Goal: Task Accomplishment & Management: Manage account settings

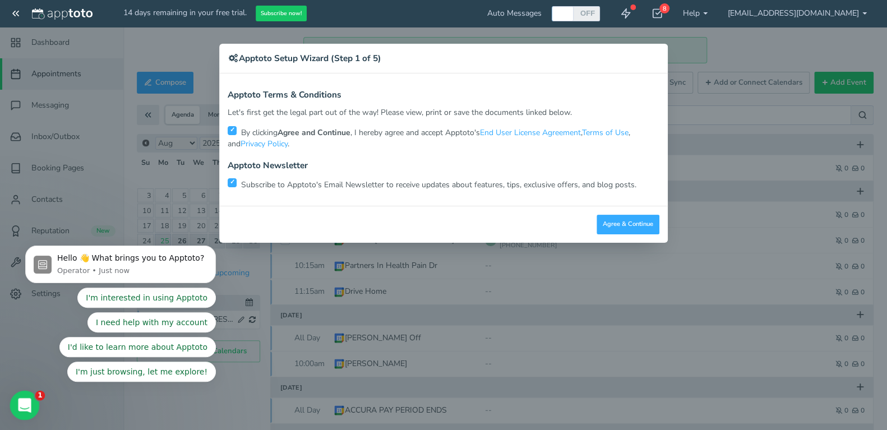
click at [26, 403] on icon "Open Intercom Messenger" at bounding box center [23, 404] width 19 height 19
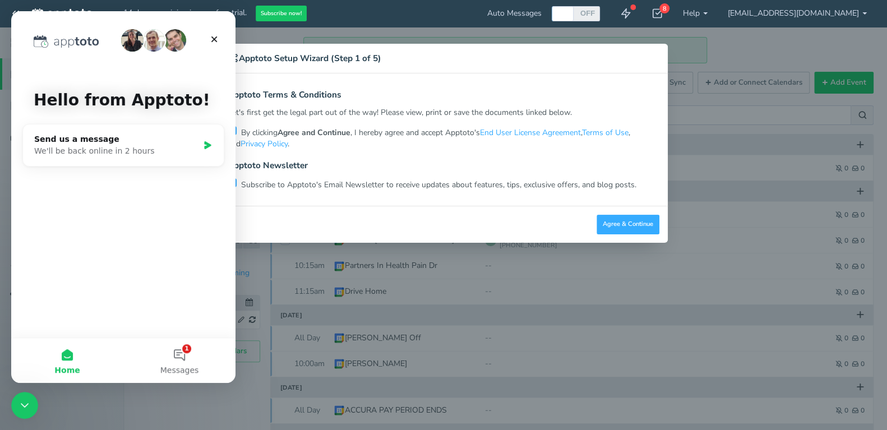
click at [66, 364] on button "Home" at bounding box center [67, 360] width 112 height 45
click at [88, 414] on div "× Apptoto Setup Wizard (Step 1 of 5) Apptoto Terms & Conditions Let's first get…" at bounding box center [443, 215] width 887 height 430
click at [180, 352] on button "1 Messages" at bounding box center [179, 360] width 112 height 45
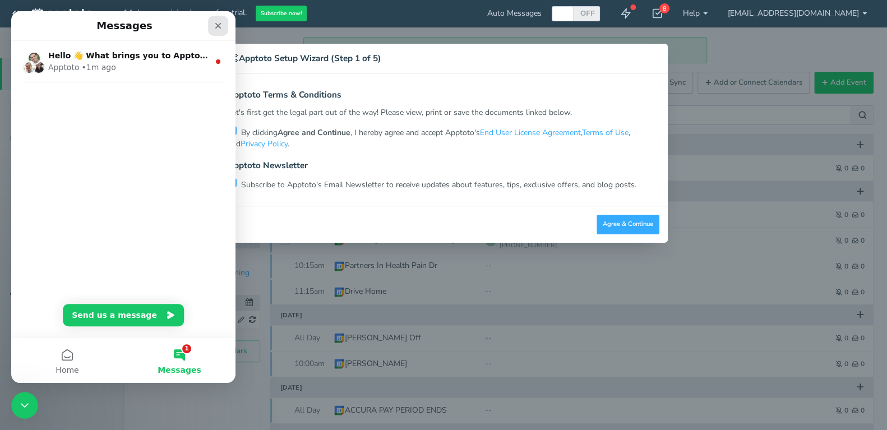
click at [216, 21] on icon "Close" at bounding box center [218, 25] width 9 height 9
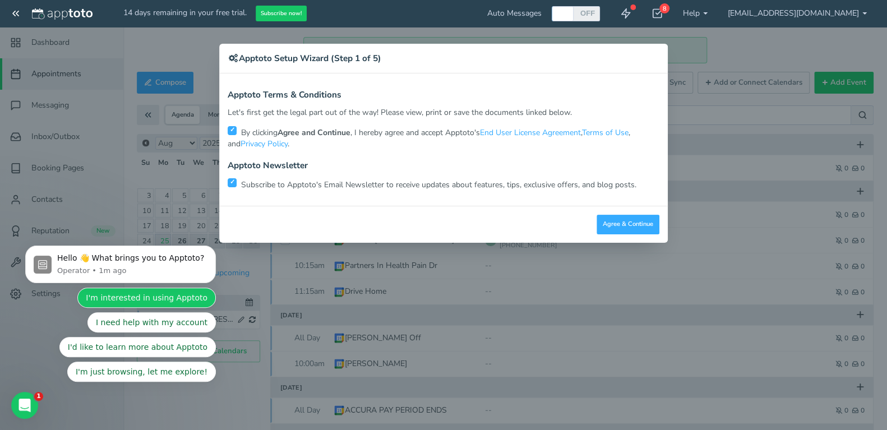
click at [191, 298] on button "I'm interested in using Apptoto" at bounding box center [146, 298] width 138 height 20
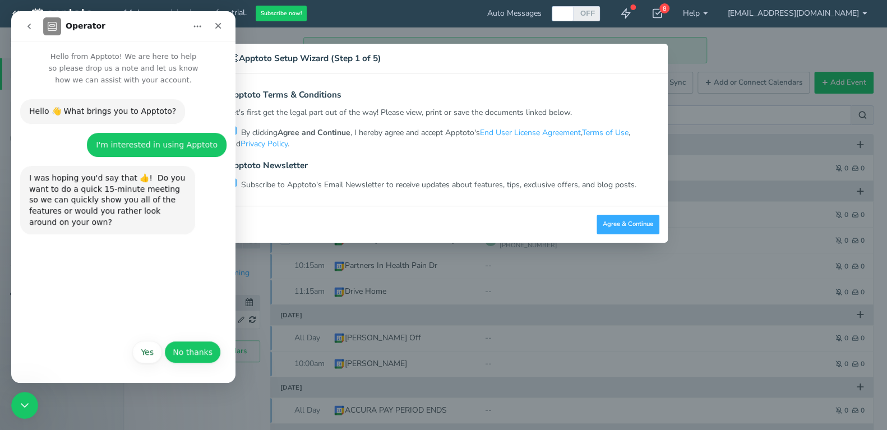
click at [183, 351] on button "No thanks" at bounding box center [192, 352] width 57 height 22
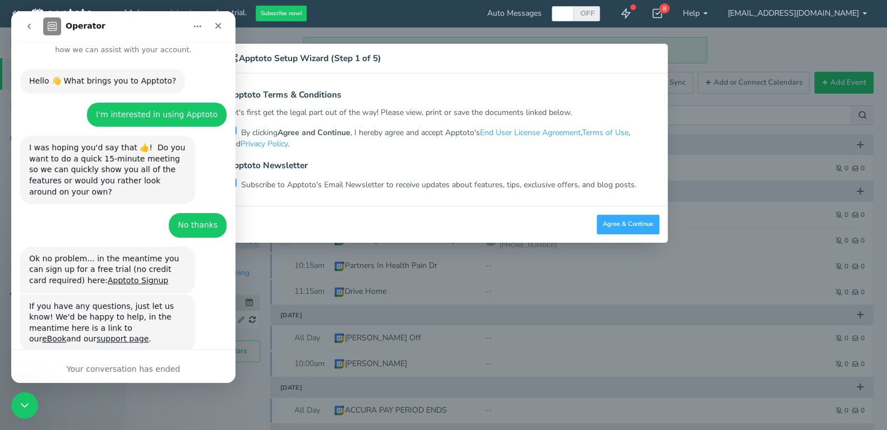
scroll to position [32, 0]
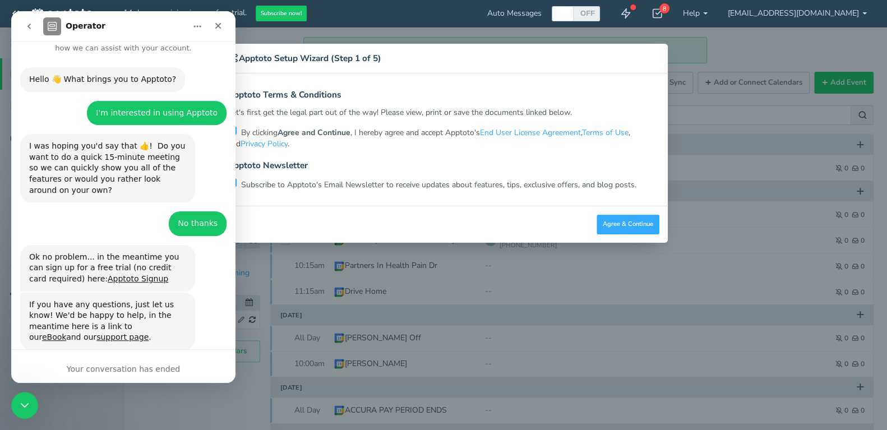
click at [71, 352] on div "Operator • Just now" at bounding box center [63, 355] width 68 height 7
click at [104, 368] on div "Your conversation has ended" at bounding box center [123, 369] width 224 height 12
click at [109, 274] on link "Apptoto Signup" at bounding box center [138, 278] width 61 height 9
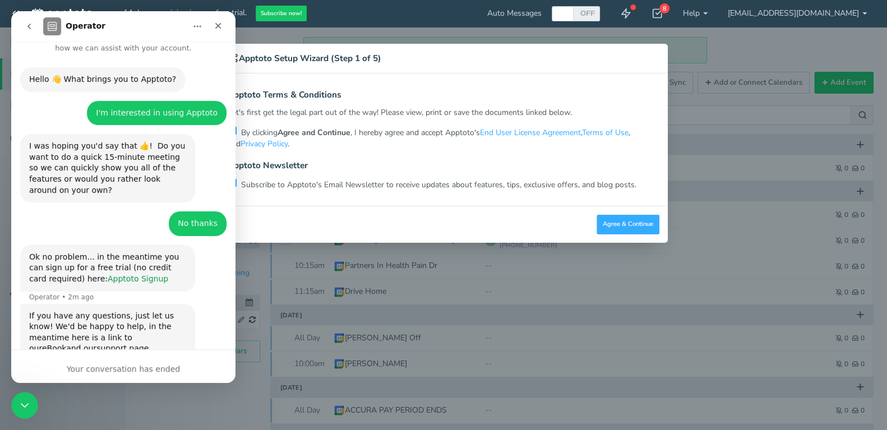
scroll to position [43, 0]
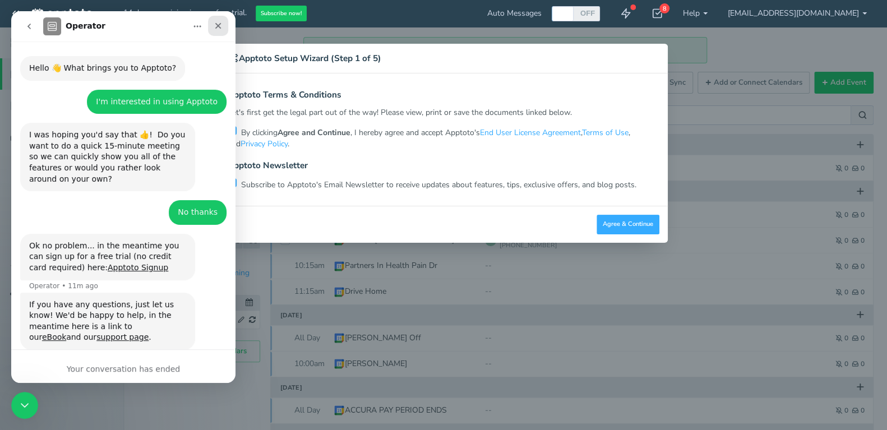
click at [218, 25] on icon "Close" at bounding box center [218, 26] width 6 height 6
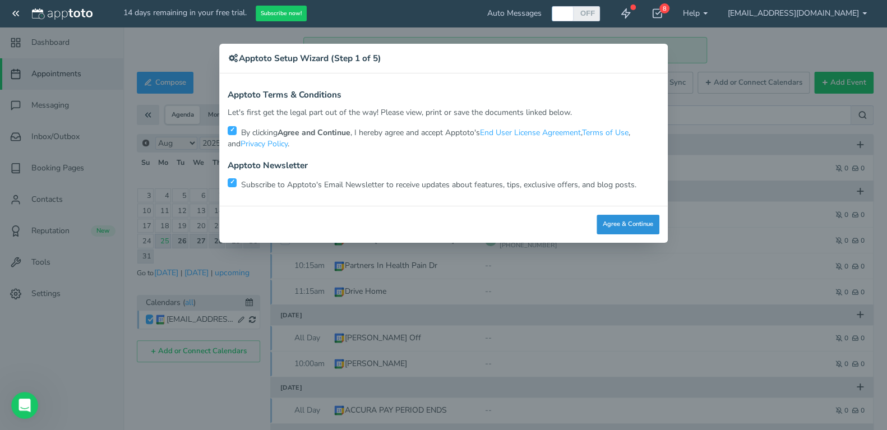
click at [643, 229] on button "Agree & Continue" at bounding box center [628, 225] width 63 height 20
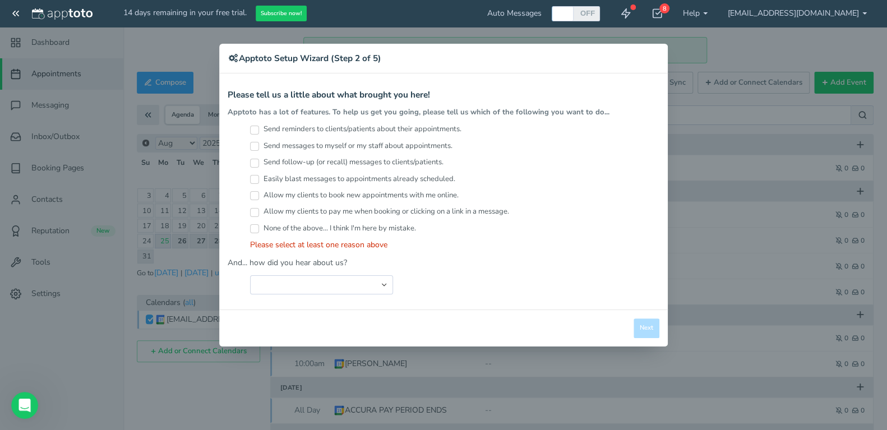
click at [251, 130] on input "Send reminders to clients/patients about their appointments." at bounding box center [254, 130] width 9 height 9
checkbox input "true"
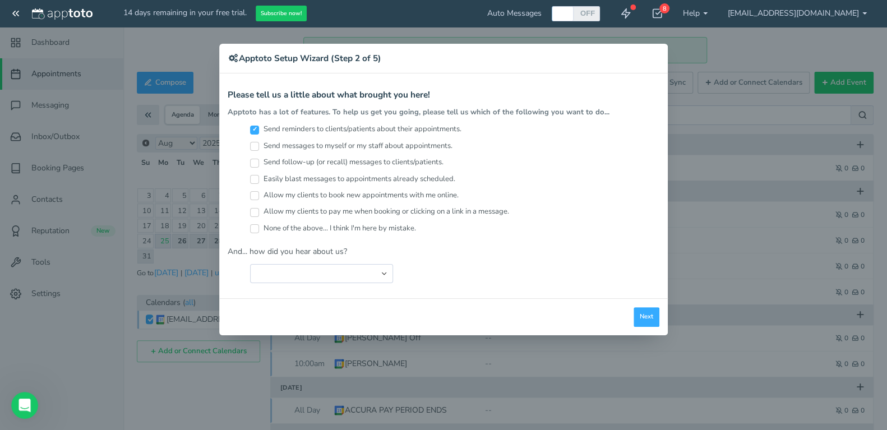
click at [255, 146] on input "Send messages to myself or my staff about appointments." at bounding box center [254, 146] width 9 height 9
checkbox input "true"
click at [255, 128] on input "Send reminders to clients/patients about their appointments." at bounding box center [254, 130] width 9 height 9
checkbox input "false"
click at [643, 315] on button "Next" at bounding box center [647, 317] width 26 height 20
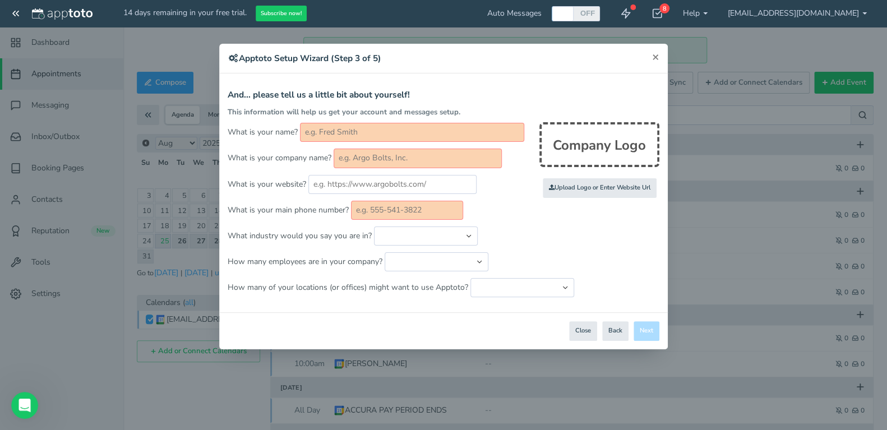
click at [658, 57] on span "×" at bounding box center [655, 57] width 7 height 16
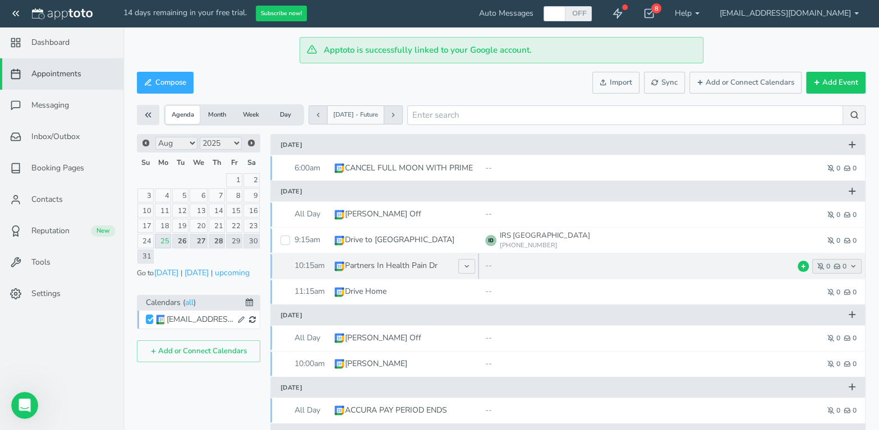
click at [856, 265] on button "0 0" at bounding box center [836, 266] width 49 height 15
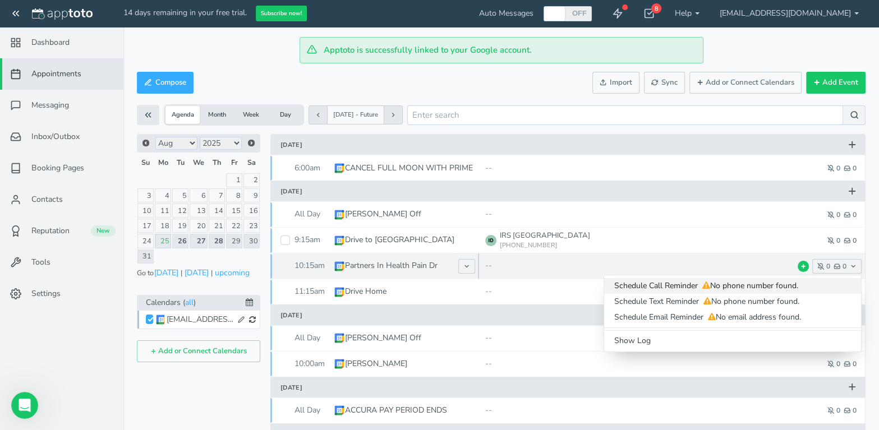
click at [747, 288] on span "No phone number found." at bounding box center [749, 285] width 98 height 11
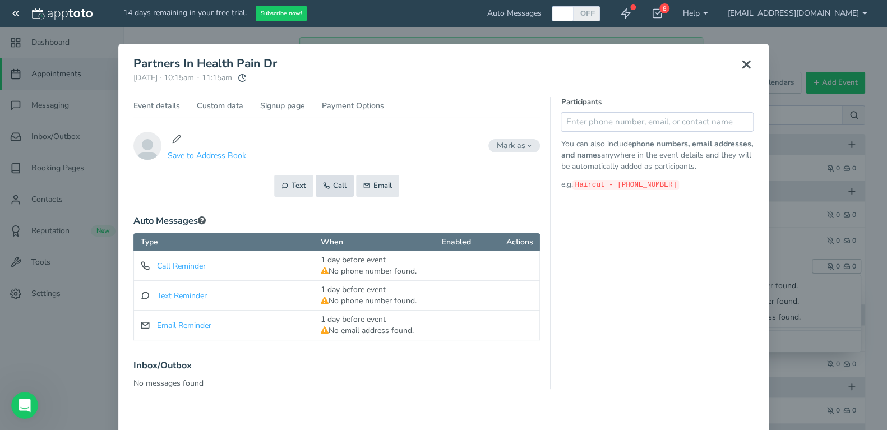
click at [334, 183] on button "Call" at bounding box center [335, 186] width 38 height 22
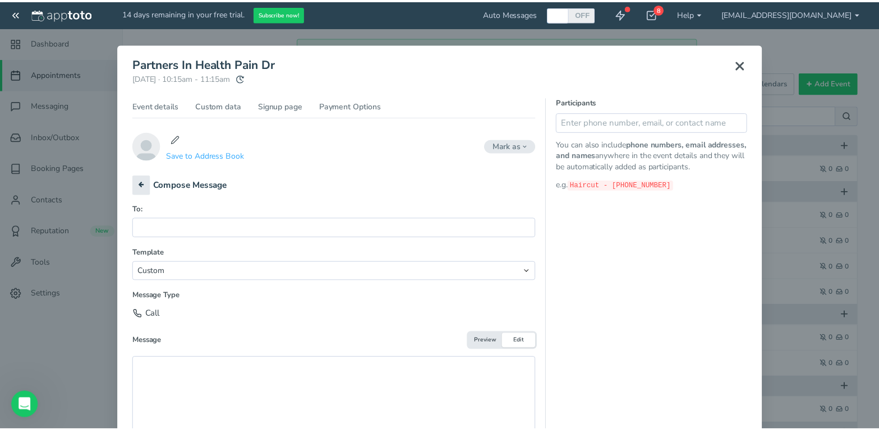
scroll to position [13, 0]
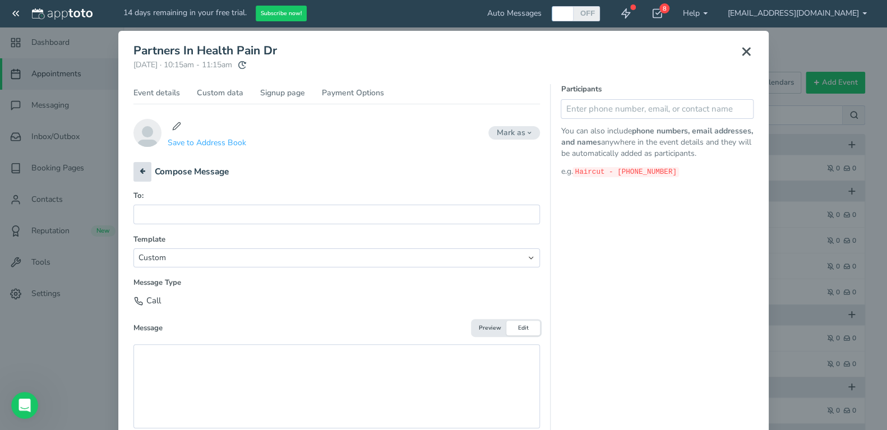
click at [141, 169] on button at bounding box center [142, 172] width 18 height 20
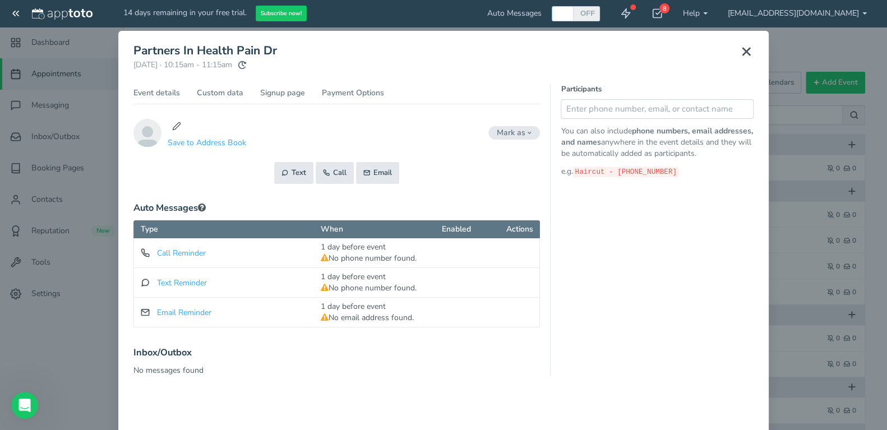
click at [622, 284] on div "Participants You can also include phone numbers, email addresses, and names any…" at bounding box center [652, 230] width 204 height 292
click at [745, 51] on icon at bounding box center [745, 51] width 13 height 13
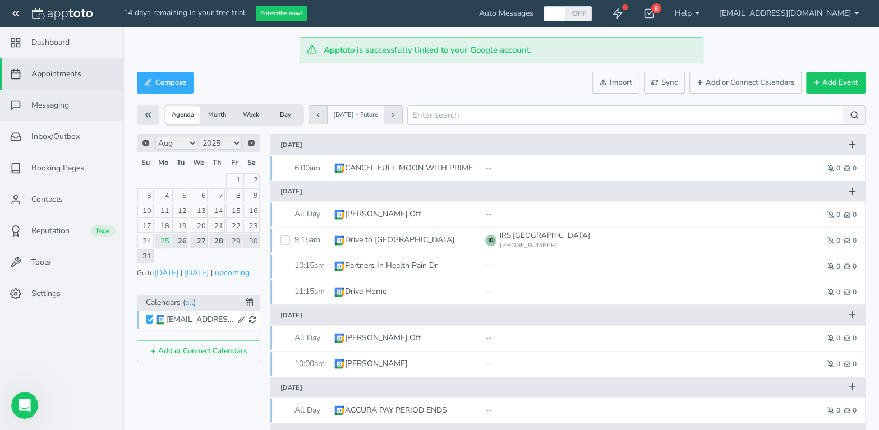
click at [56, 104] on span "Messaging" at bounding box center [50, 105] width 38 height 11
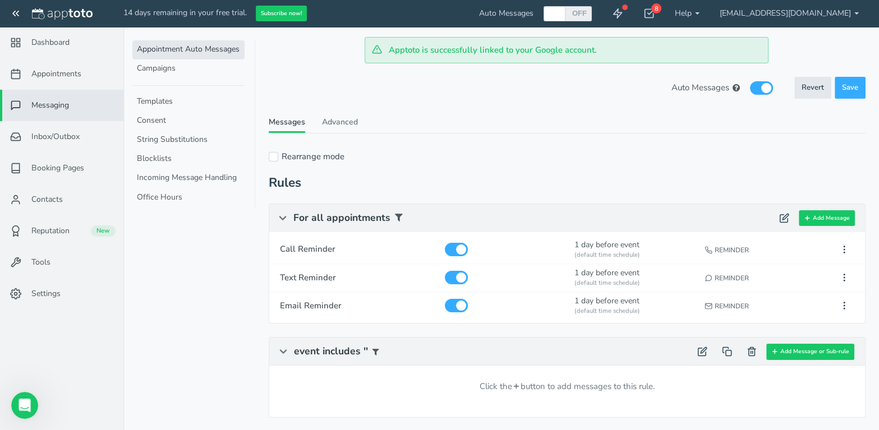
click at [193, 47] on link "Appointment Auto Messages" at bounding box center [188, 49] width 112 height 19
click at [842, 248] on icon at bounding box center [844, 249] width 10 height 10
click at [727, 267] on button "Edit" at bounding box center [781, 271] width 145 height 16
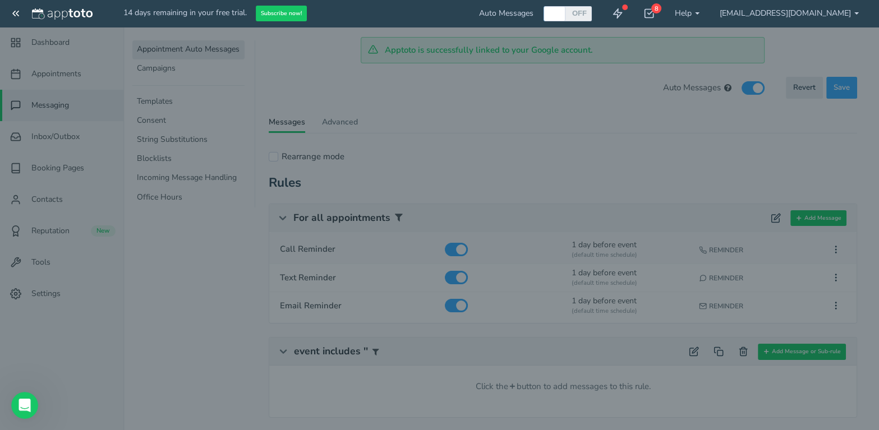
type input "Call Reminder"
checkbox input "true"
select select "number:1"
select select "string:man"
select select "string:1"
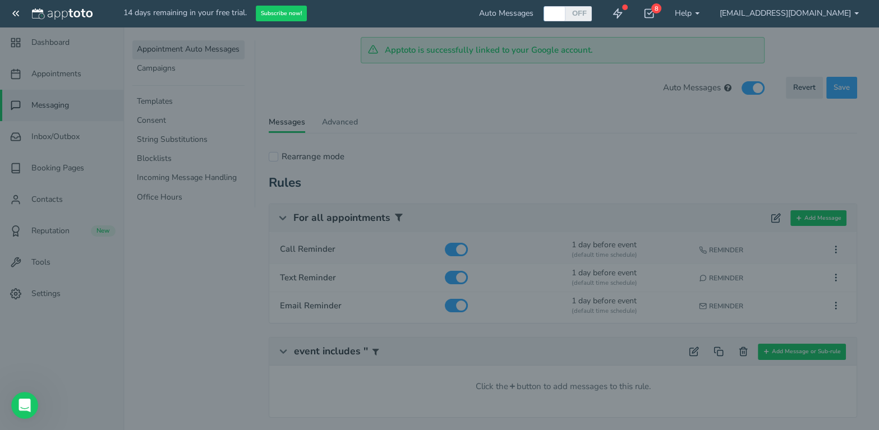
select select "string:default"
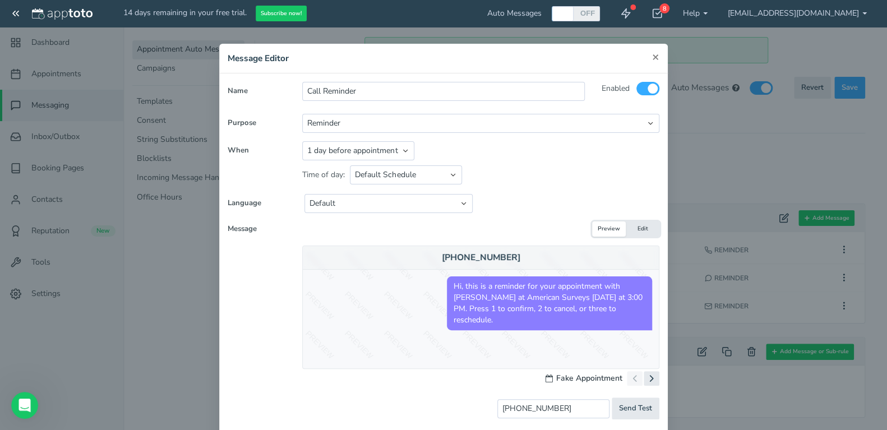
click at [652, 57] on span "×" at bounding box center [655, 57] width 7 height 16
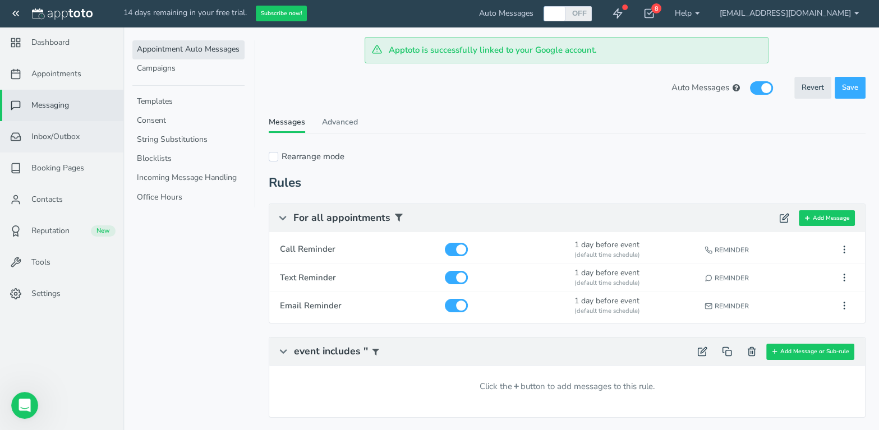
click at [52, 135] on span "Inbox/Outbox" at bounding box center [55, 136] width 48 height 11
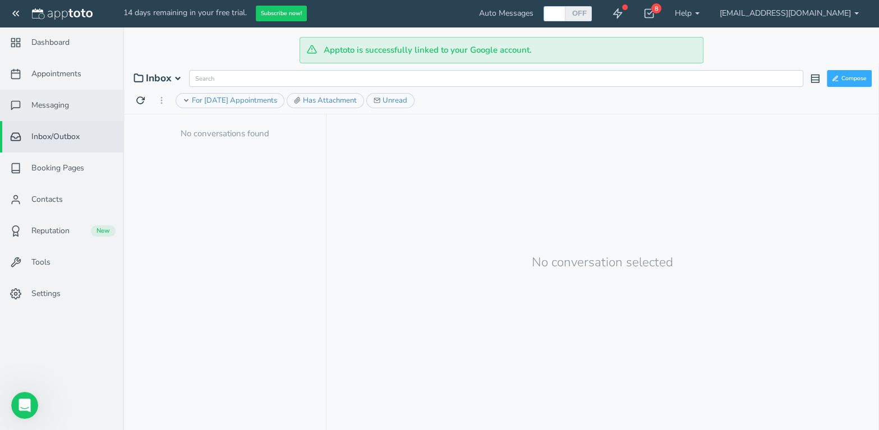
click at [59, 104] on span "Messaging" at bounding box center [50, 105] width 38 height 11
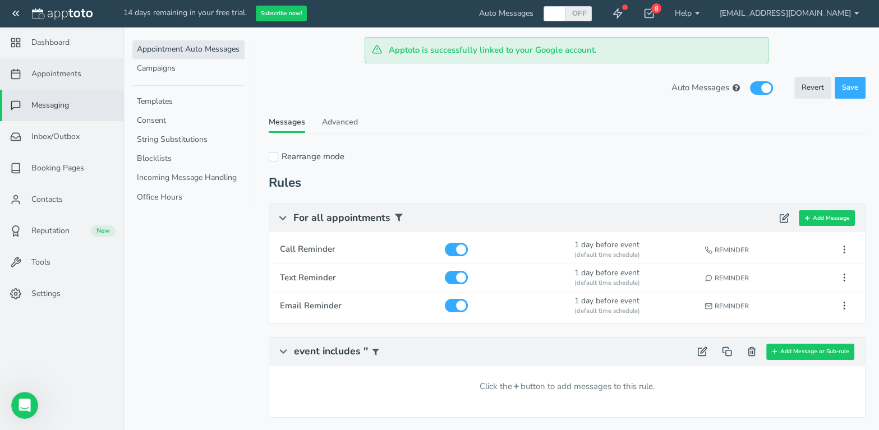
click at [55, 73] on span "Appointments" at bounding box center [56, 73] width 50 height 11
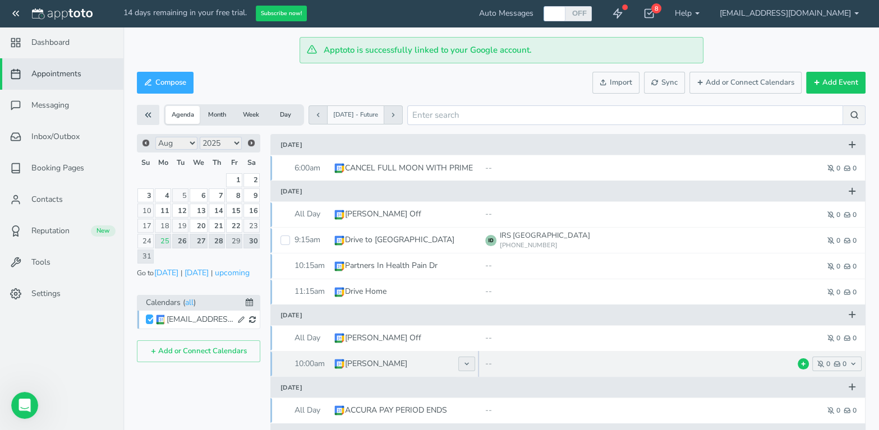
click at [469, 362] on icon at bounding box center [466, 363] width 7 height 7
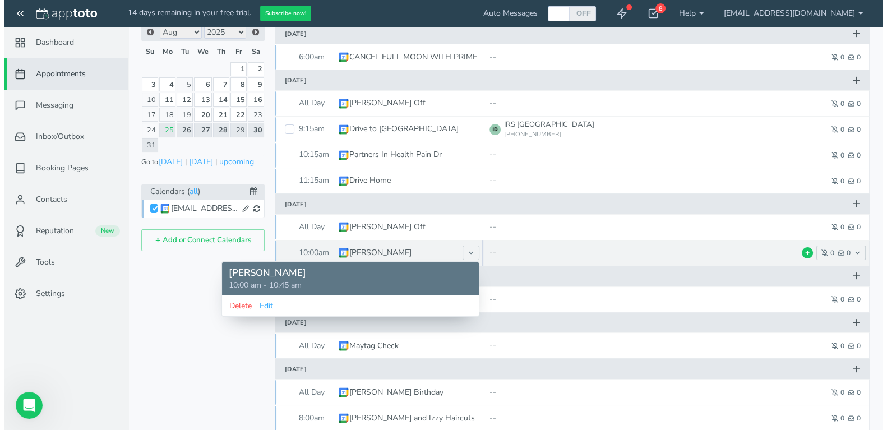
scroll to position [112, 0]
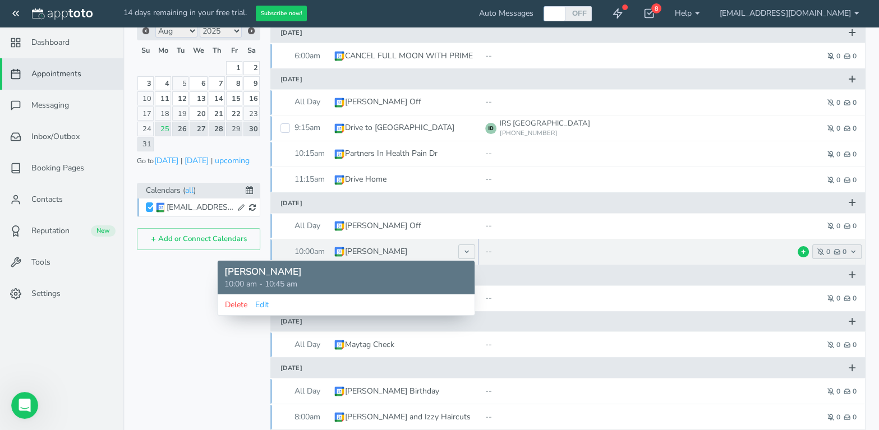
click at [854, 251] on icon "button" at bounding box center [852, 251] width 7 height 7
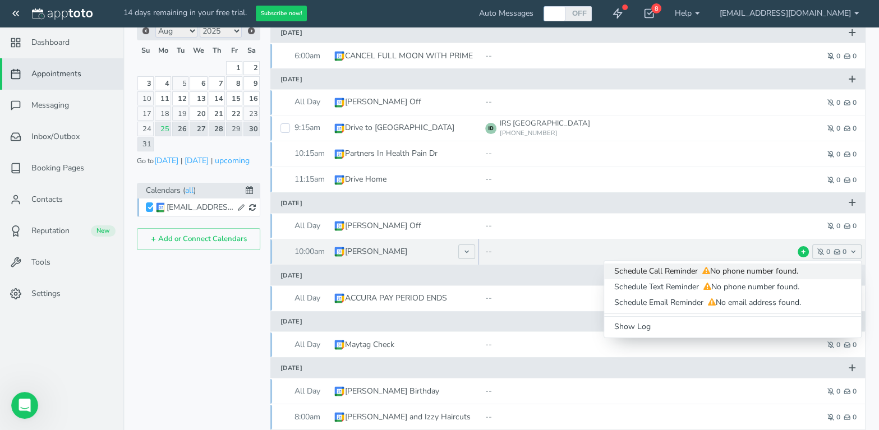
click at [697, 270] on span "Schedule Call Reminder No phone number found." at bounding box center [732, 271] width 237 height 11
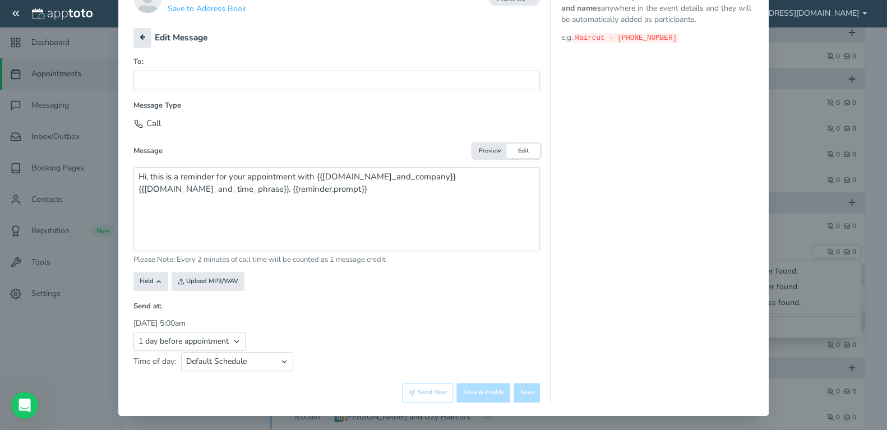
scroll to position [147, 0]
click at [142, 76] on input "text" at bounding box center [336, 80] width 406 height 20
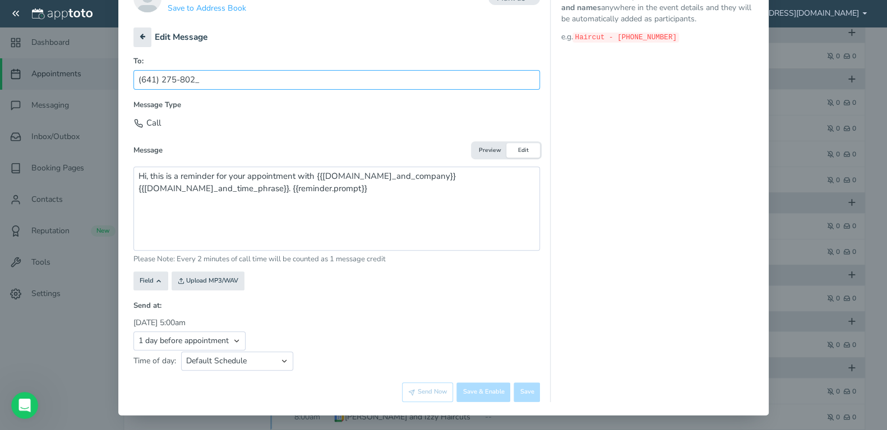
type input "(641) 275-8020"
click at [140, 34] on icon at bounding box center [143, 37] width 6 height 6
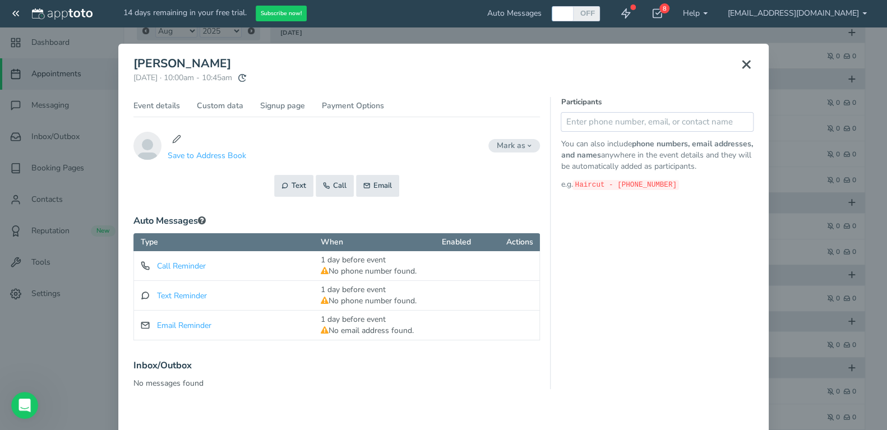
scroll to position [0, 0]
click at [152, 105] on link "Event details" at bounding box center [156, 108] width 47 height 16
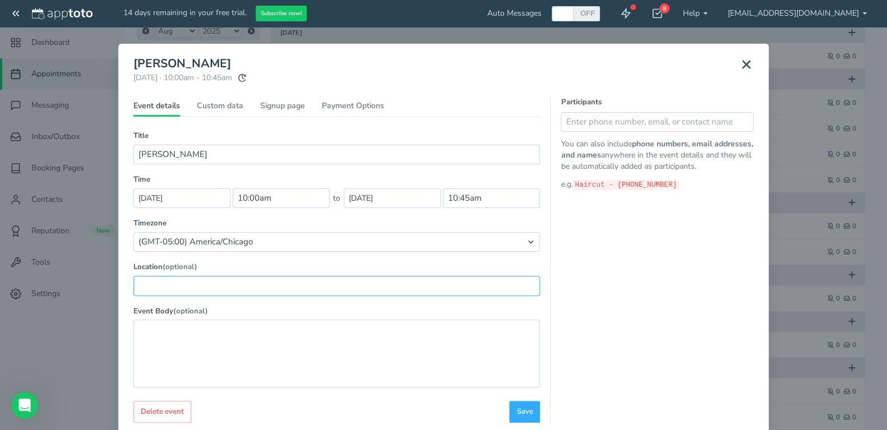
click at [154, 287] on input "text" at bounding box center [336, 286] width 406 height 20
type input "[GEOGRAPHIC_DATA]"
click at [521, 403] on button "Save" at bounding box center [524, 412] width 31 height 22
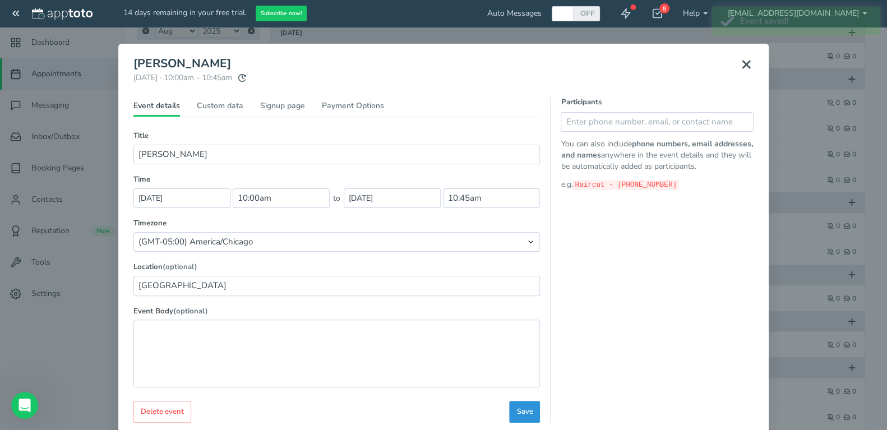
click at [528, 402] on button "Save" at bounding box center [524, 412] width 31 height 22
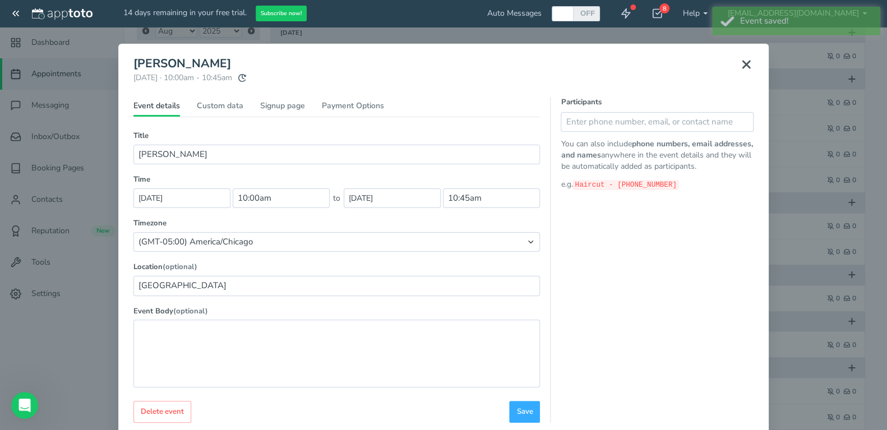
click at [739, 62] on icon at bounding box center [745, 64] width 13 height 13
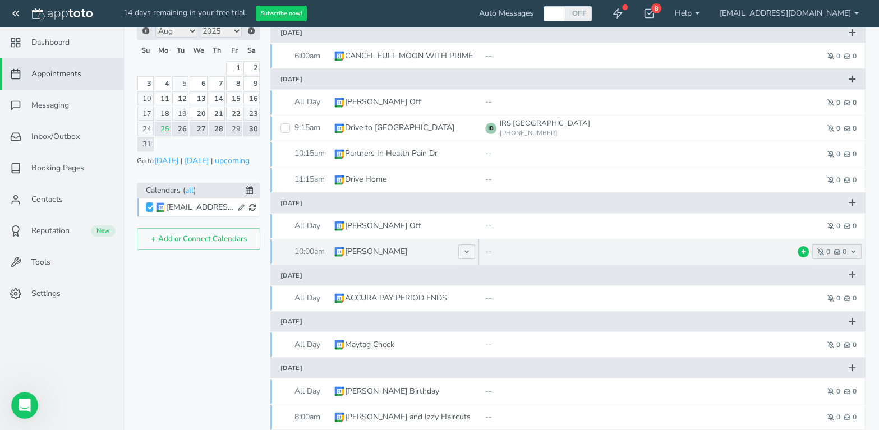
click at [853, 249] on icon "button" at bounding box center [852, 251] width 7 height 7
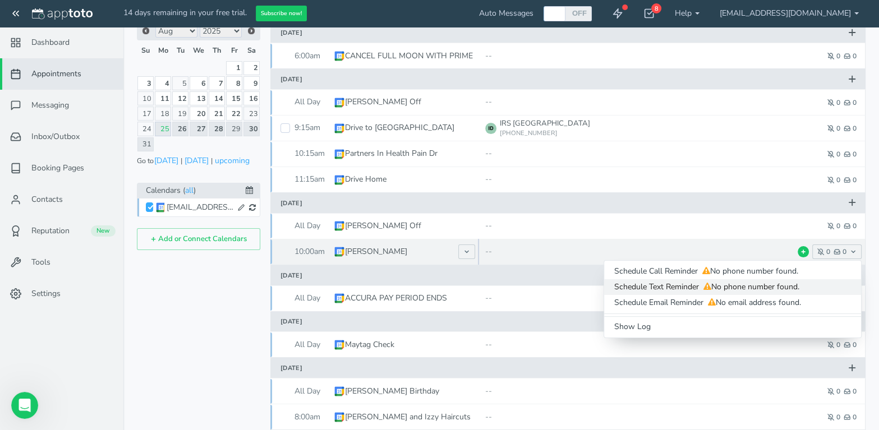
click at [779, 284] on span "No phone number found." at bounding box center [750, 286] width 98 height 11
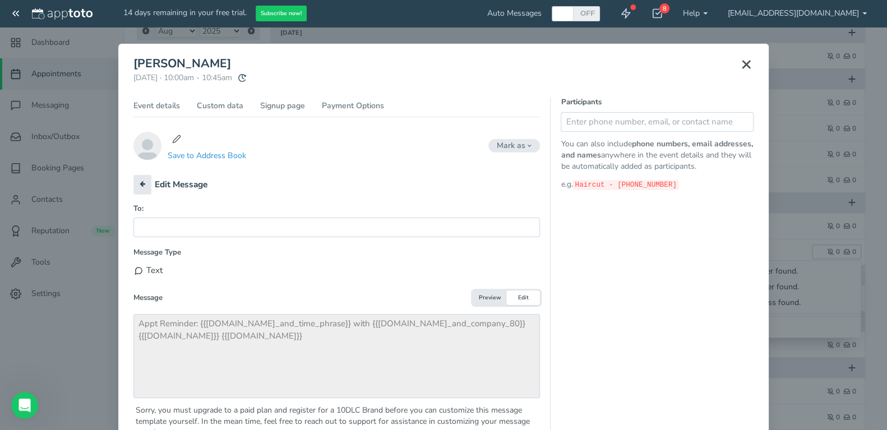
click at [216, 153] on button "Save to Address Book" at bounding box center [207, 156] width 80 height 12
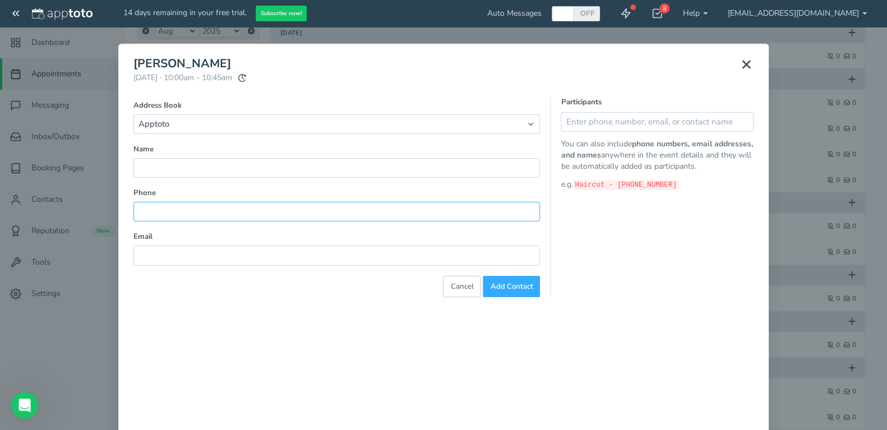
click at [156, 208] on input "text" at bounding box center [336, 212] width 406 height 20
type input "6412758020"
click at [511, 281] on span "Add Contact" at bounding box center [511, 286] width 43 height 11
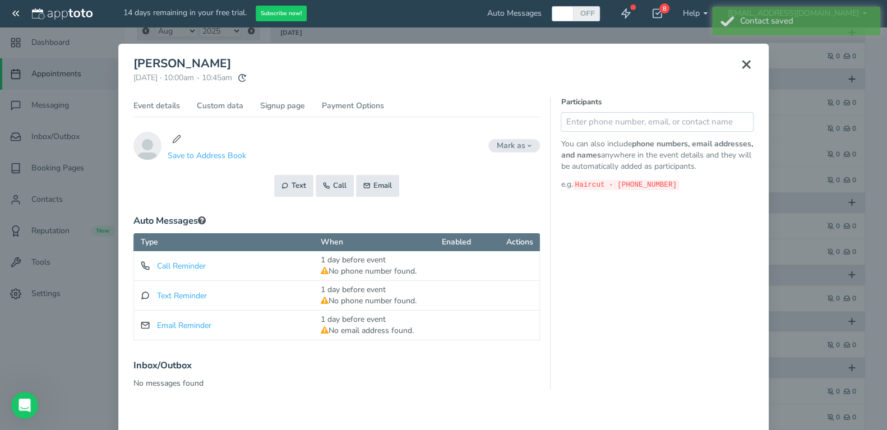
click at [739, 60] on icon at bounding box center [745, 64] width 13 height 13
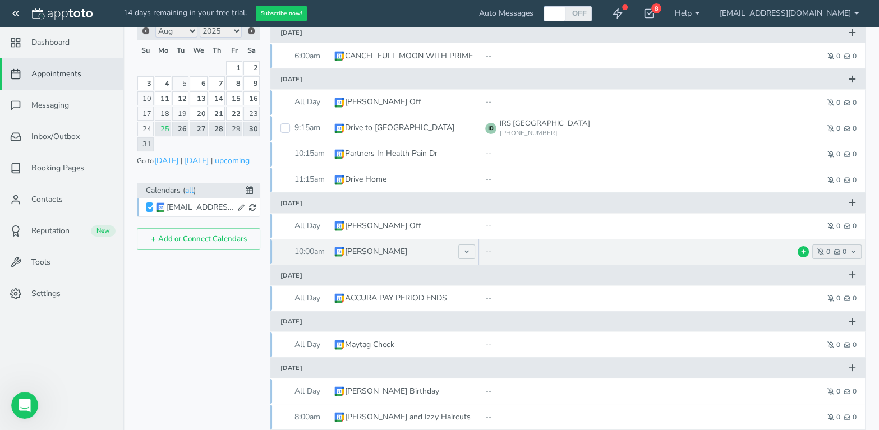
click at [853, 251] on icon "button" at bounding box center [852, 251] width 7 height 7
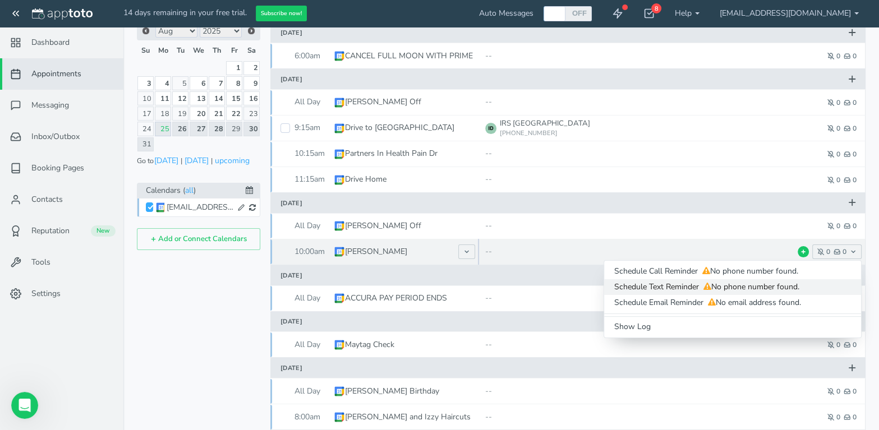
click at [764, 284] on span "No phone number found." at bounding box center [750, 286] width 98 height 11
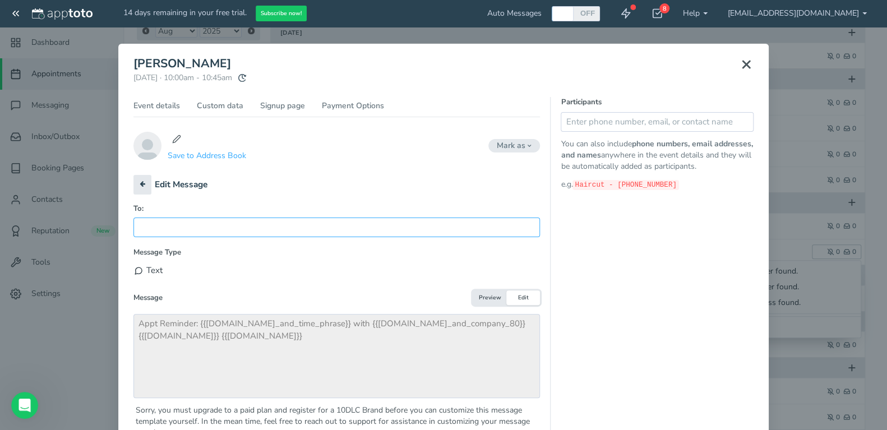
click at [146, 223] on input "text" at bounding box center [336, 228] width 406 height 20
type input "(___) ___-____"
click at [152, 105] on link "Event details" at bounding box center [156, 108] width 47 height 16
type input "[GEOGRAPHIC_DATA]"
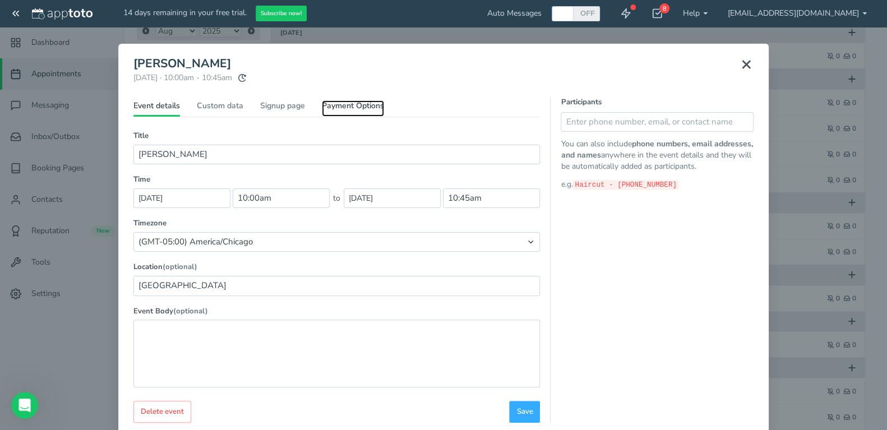
click at [365, 102] on link "Payment Options" at bounding box center [353, 108] width 62 height 16
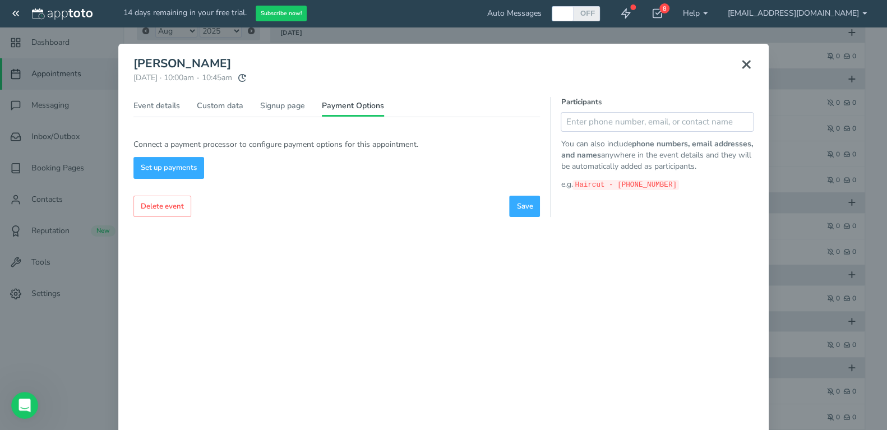
click at [739, 63] on icon at bounding box center [745, 64] width 13 height 13
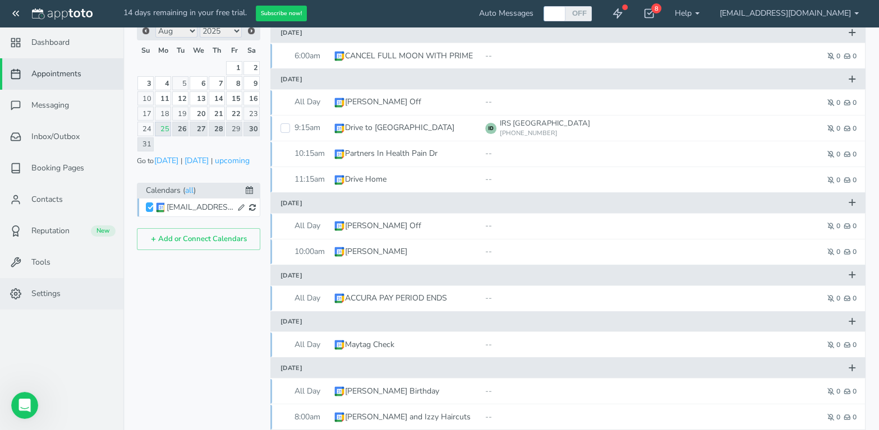
click at [45, 297] on span "Settings" at bounding box center [45, 293] width 29 height 11
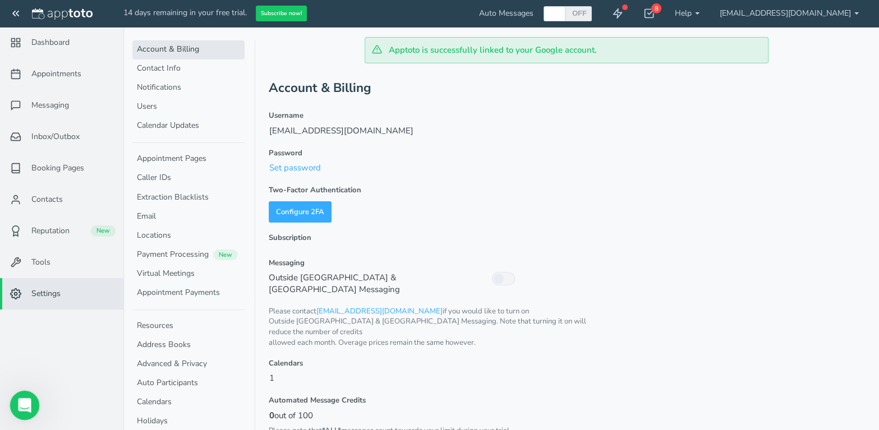
click at [29, 392] on div "Open Intercom Messenger" at bounding box center [22, 403] width 37 height 37
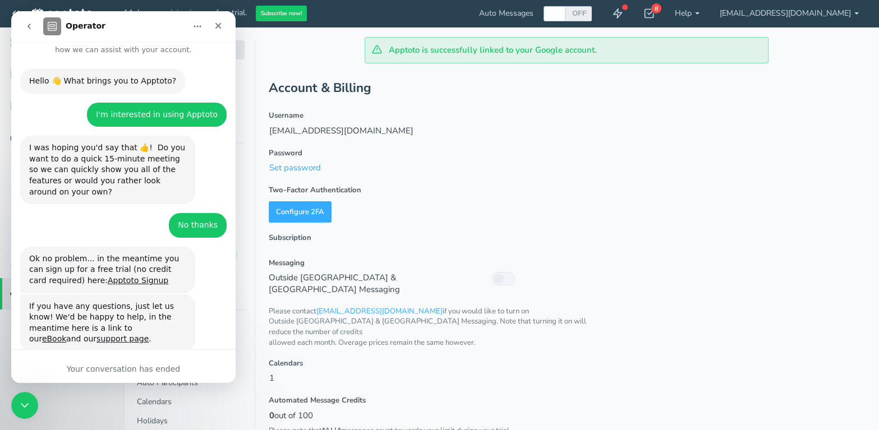
scroll to position [32, 0]
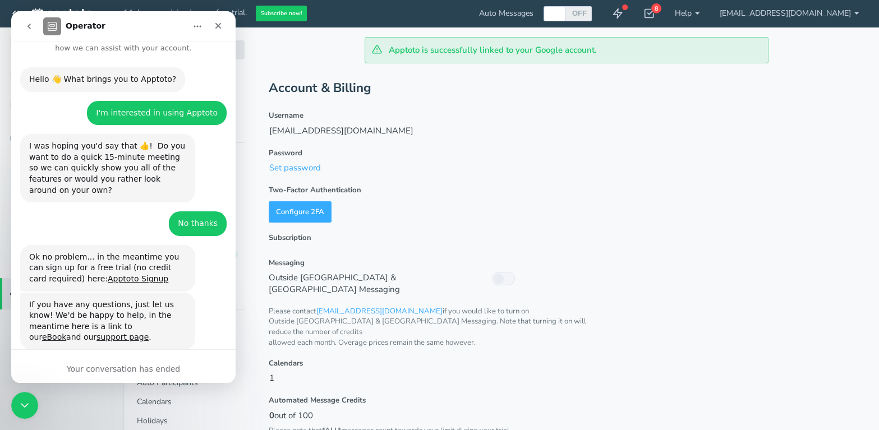
click at [100, 368] on div "Your conversation has ended" at bounding box center [123, 369] width 224 height 12
click at [27, 25] on icon "go back" at bounding box center [29, 26] width 9 height 9
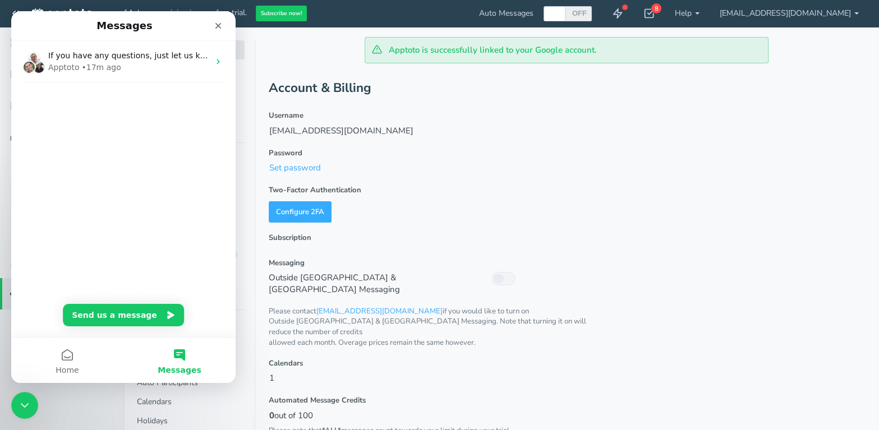
scroll to position [0, 0]
click at [114, 313] on button "Send us a message" at bounding box center [123, 315] width 121 height 22
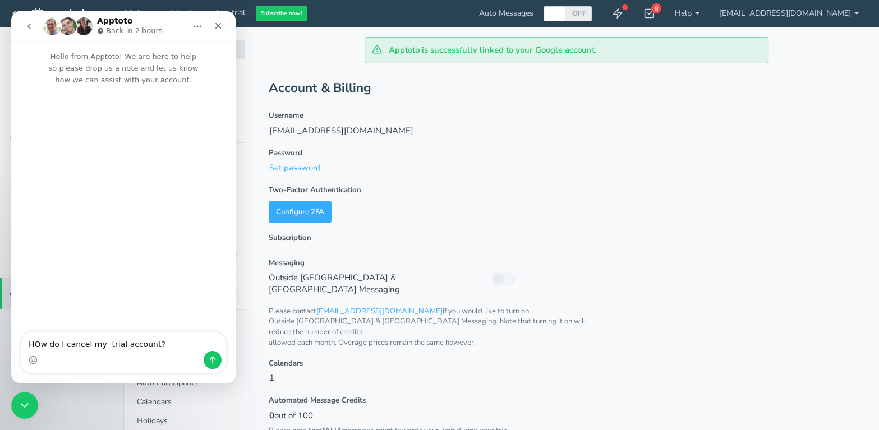
type textarea "HOw do I cancel my trial account?"
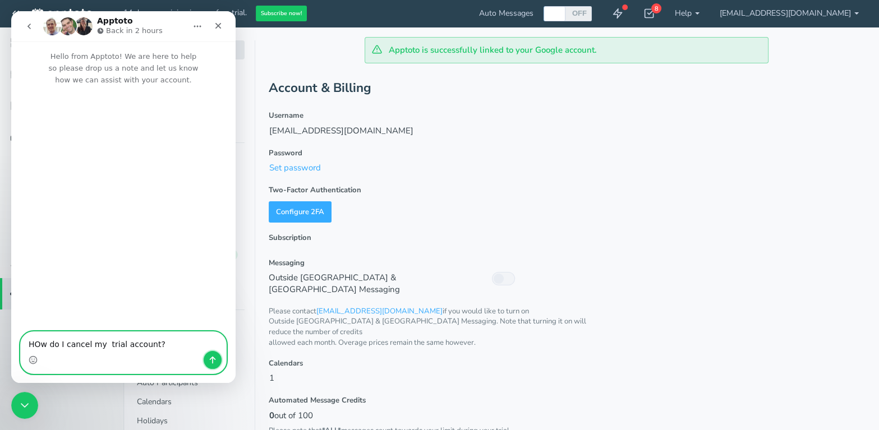
click at [214, 359] on icon "Send a message…" at bounding box center [212, 359] width 9 height 9
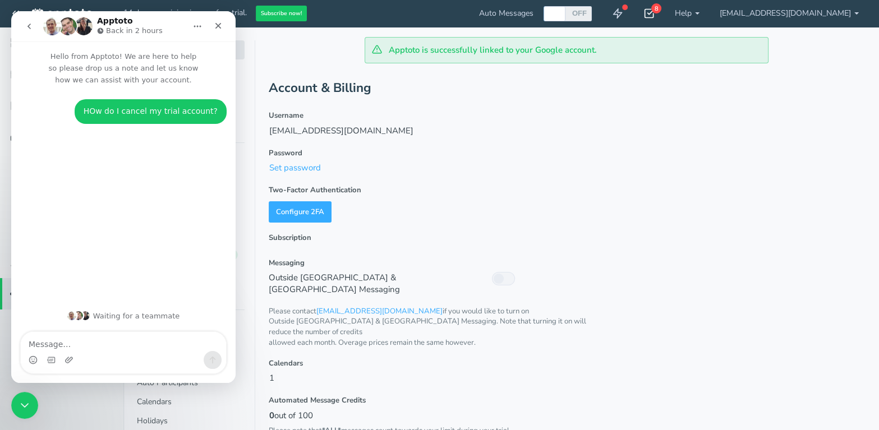
click at [654, 11] on icon at bounding box center [648, 13] width 11 height 11
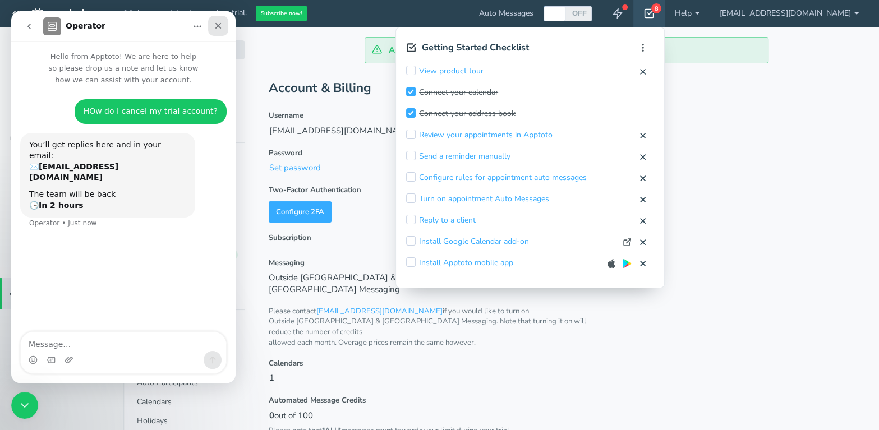
click at [221, 24] on icon "Close" at bounding box center [218, 25] width 9 height 9
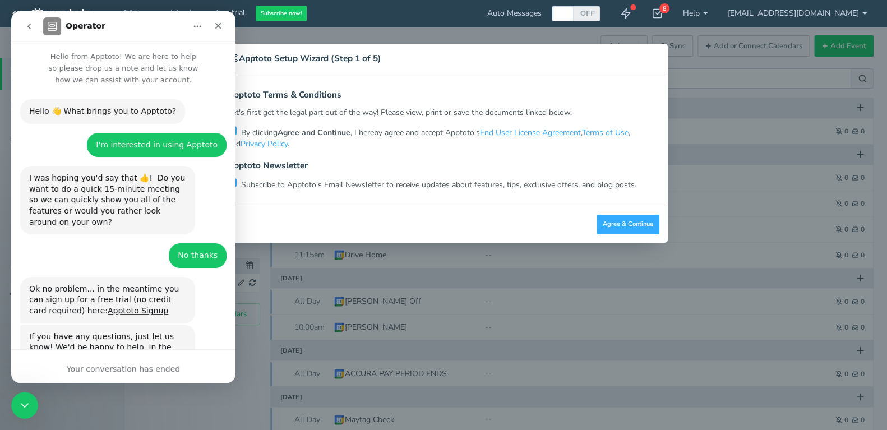
scroll to position [32, 0]
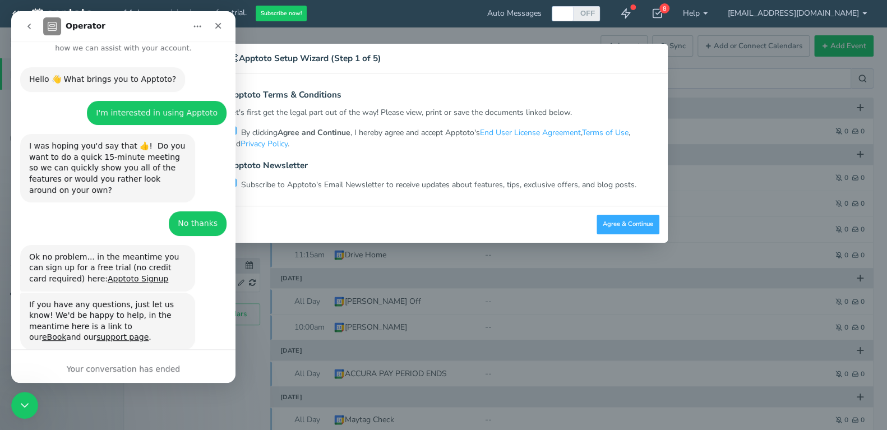
click at [94, 366] on div "Your conversation has ended" at bounding box center [123, 369] width 224 height 12
click at [209, 28] on div "Close" at bounding box center [218, 26] width 20 height 20
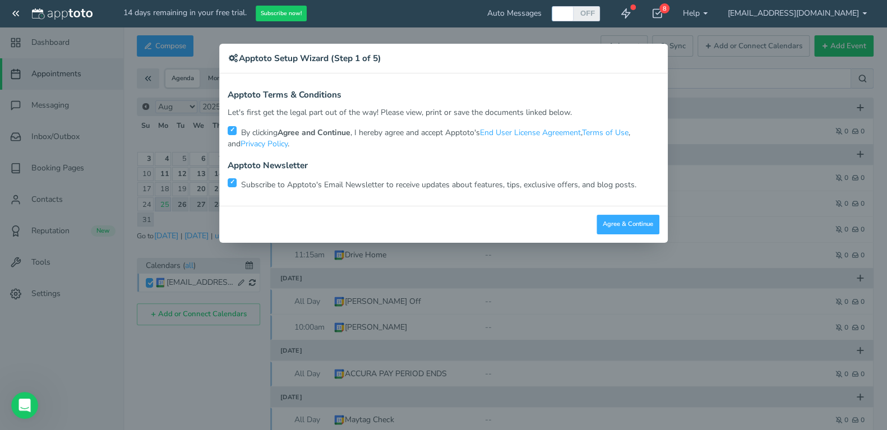
click at [233, 179] on input "checkbox" at bounding box center [232, 182] width 9 height 9
checkbox input "false"
click at [622, 228] on button "Agree & Continue" at bounding box center [628, 225] width 63 height 20
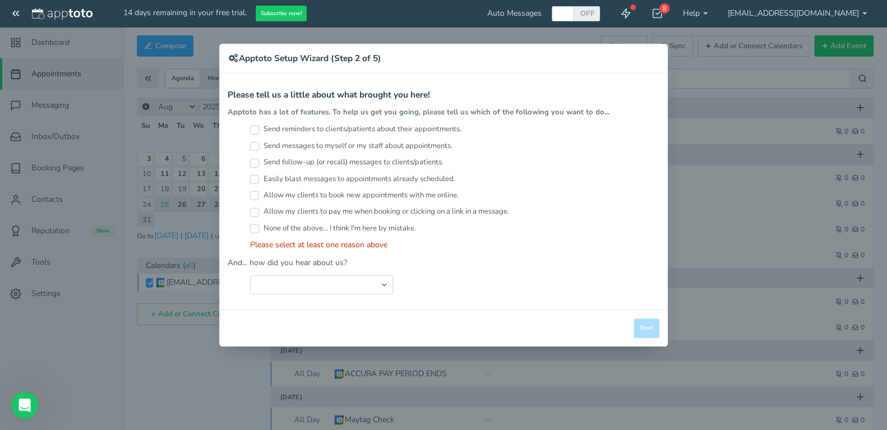
click at [256, 146] on input "Send messages to myself or my staff about appointments." at bounding box center [254, 146] width 9 height 9
checkbox input "true"
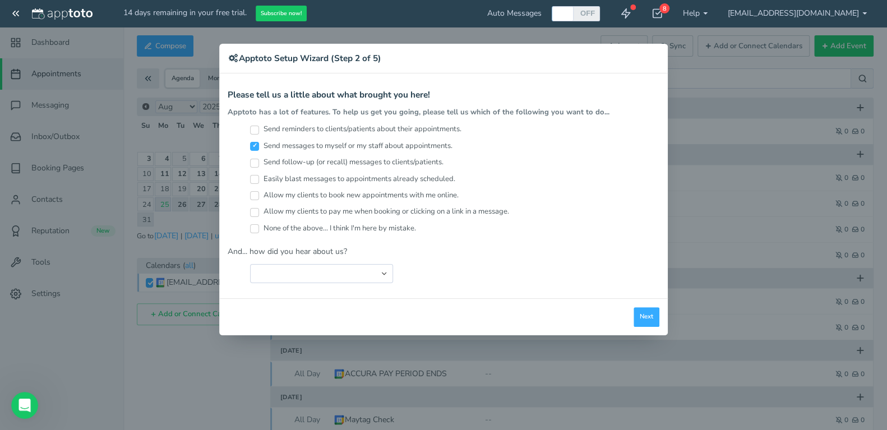
click at [256, 181] on input "Easily blast messages to appointments already scheduled." at bounding box center [254, 179] width 9 height 9
checkbox input "true"
click at [256, 196] on input "Allow my clients to book new appointments with me online." at bounding box center [254, 195] width 9 height 9
checkbox input "true"
click at [383, 270] on select "Search Engine (Google, Yahoo, Bing, etc.) Search Engine Advertisement Blog Post…" at bounding box center [321, 273] width 143 height 19
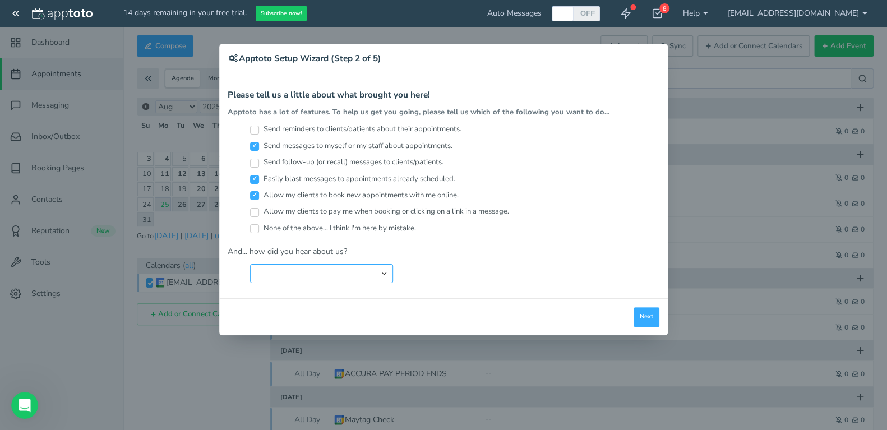
select select "string:Google Calendar Add On"
click at [250, 264] on select "Search Engine (Google, Yahoo, Bing, etc.) Search Engine Advertisement Blog Post…" at bounding box center [321, 273] width 143 height 19
click at [649, 312] on button "Next" at bounding box center [647, 317] width 26 height 20
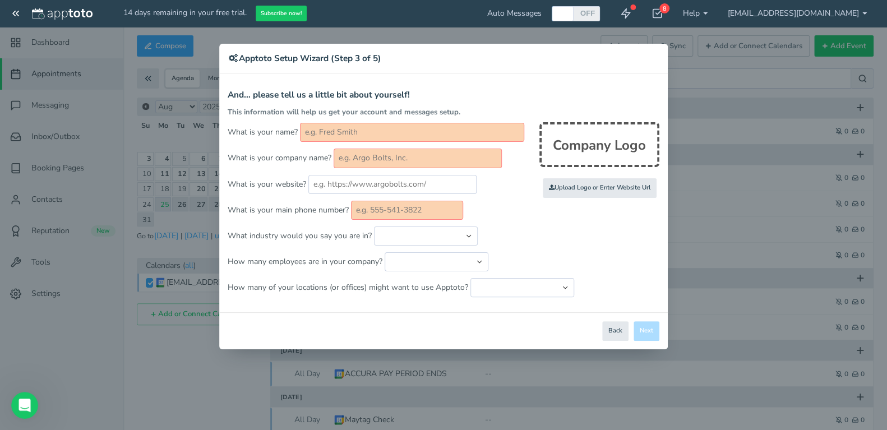
click at [650, 329] on div "Close Logout Cancel Back Saving! Save Done Next Agree & Continue" at bounding box center [443, 330] width 449 height 37
click at [600, 147] on div "Company Logo" at bounding box center [599, 144] width 120 height 45
click at [318, 124] on input "text" at bounding box center [412, 132] width 224 height 19
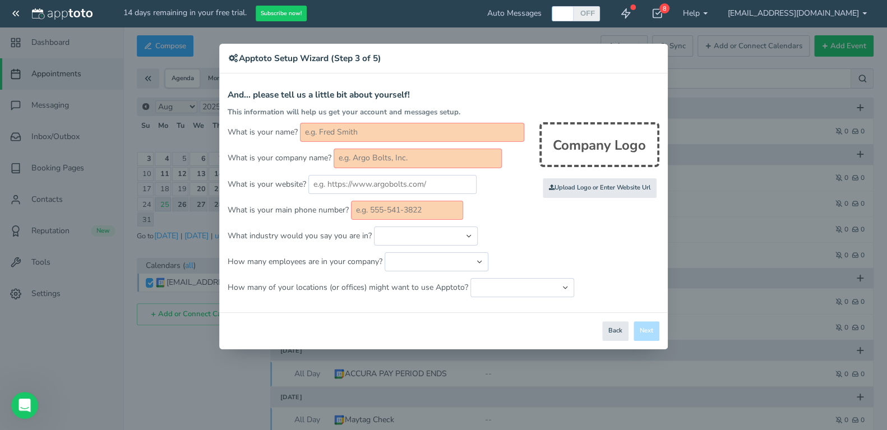
type input "[PERSON_NAME]"
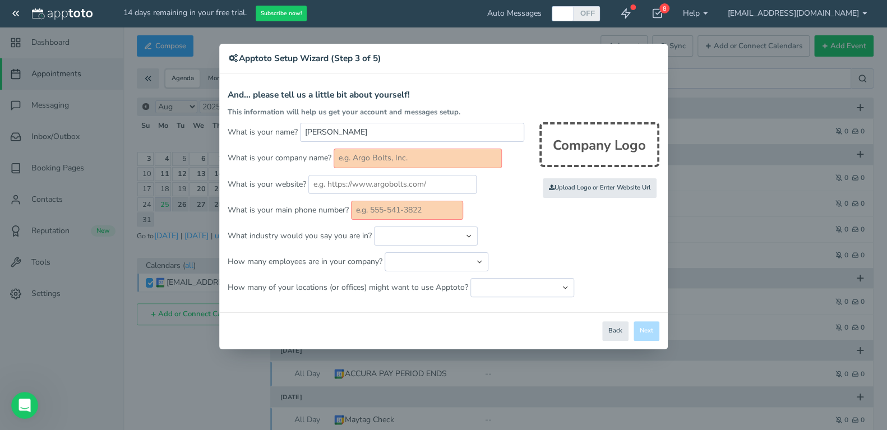
click at [408, 161] on input "text" at bounding box center [418, 158] width 168 height 19
click at [451, 161] on input "text" at bounding box center [418, 158] width 168 height 19
click at [413, 155] on input "text" at bounding box center [418, 158] width 168 height 19
type input "m"
type input "n"
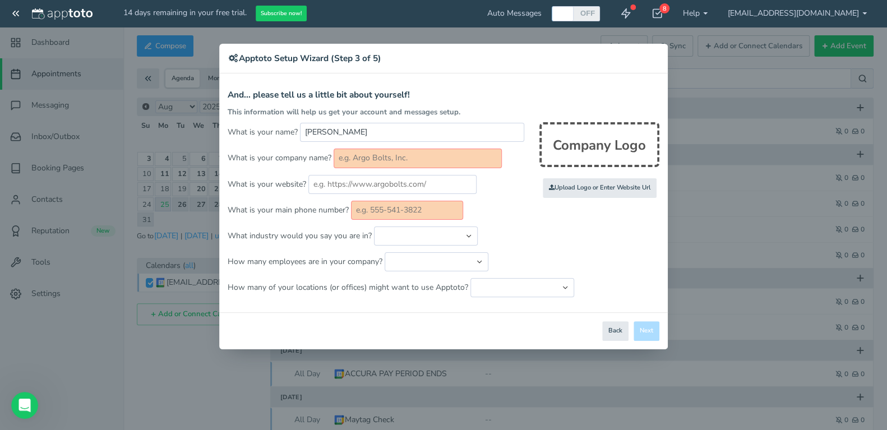
type input "N"
drag, startPoint x: 373, startPoint y: 160, endPoint x: 318, endPoint y: 159, distance: 54.4
click at [318, 159] on p "What is your company name? Survey" at bounding box center [444, 158] width 432 height 19
type input "American Surveys"
drag, startPoint x: 438, startPoint y: 212, endPoint x: 312, endPoint y: 216, distance: 126.2
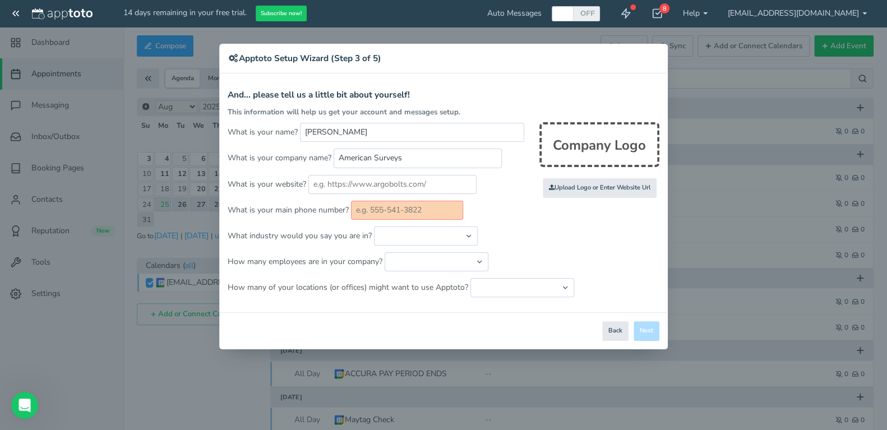
click at [312, 216] on p "What is your main phone number?" at bounding box center [444, 210] width 432 height 19
type input "6"
type input "NA"
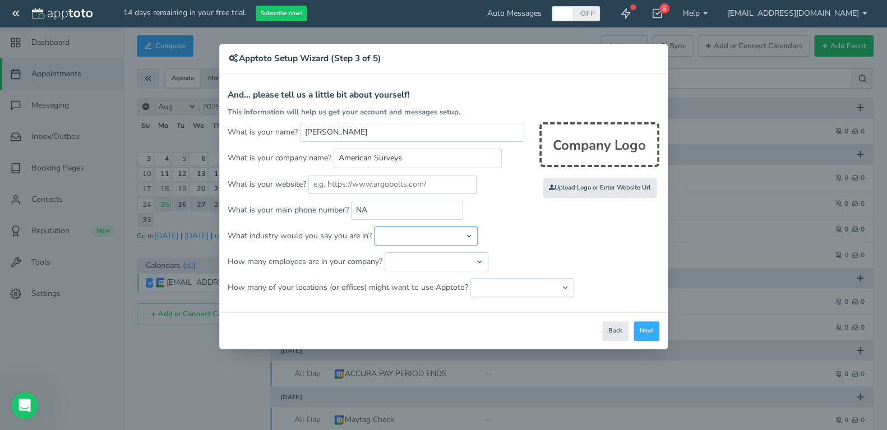
click at [457, 235] on select "Automotive Cleaning Services Consulting Education - Classroom Education - Admis…" at bounding box center [426, 235] width 104 height 19
click at [569, 266] on p "How many employees are in your company? Just me 1 to 5 6 to 10 11 to 25 26 to 5…" at bounding box center [444, 261] width 432 height 19
click at [649, 324] on button "Next" at bounding box center [647, 331] width 26 height 20
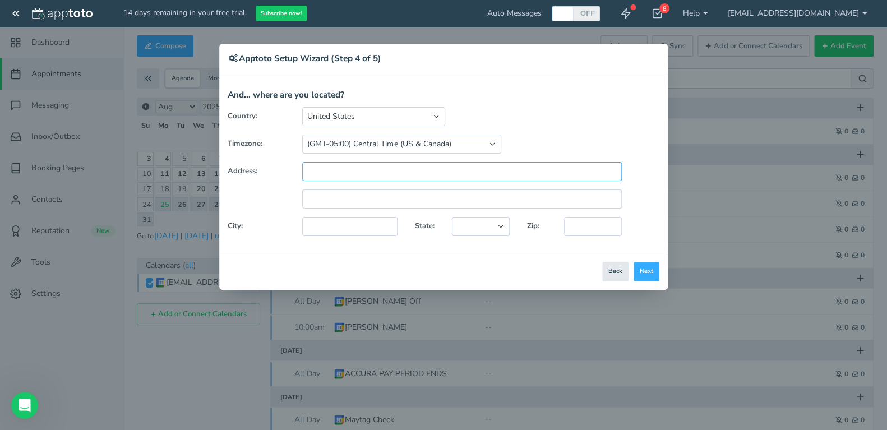
click at [320, 168] on input "text" at bounding box center [462, 171] width 320 height 19
type input "[STREET_ADDRESS]"
type input "[GEOGRAPHIC_DATA]"
select select "string:IA"
type input "50158"
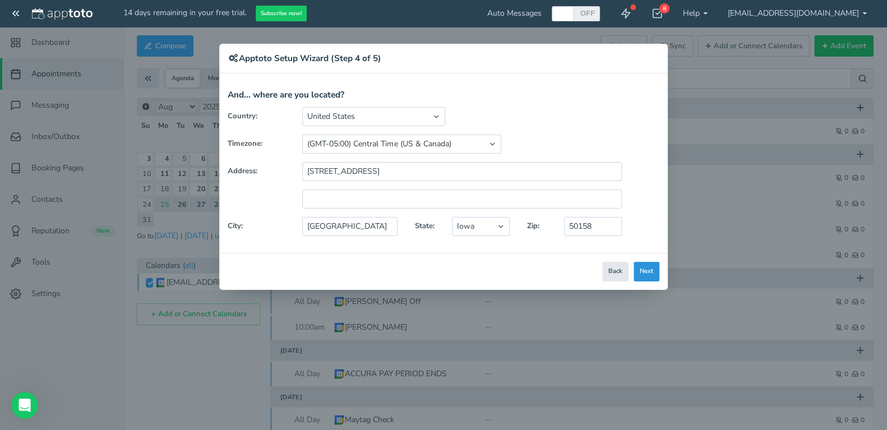
click at [644, 271] on button "Next" at bounding box center [647, 272] width 26 height 20
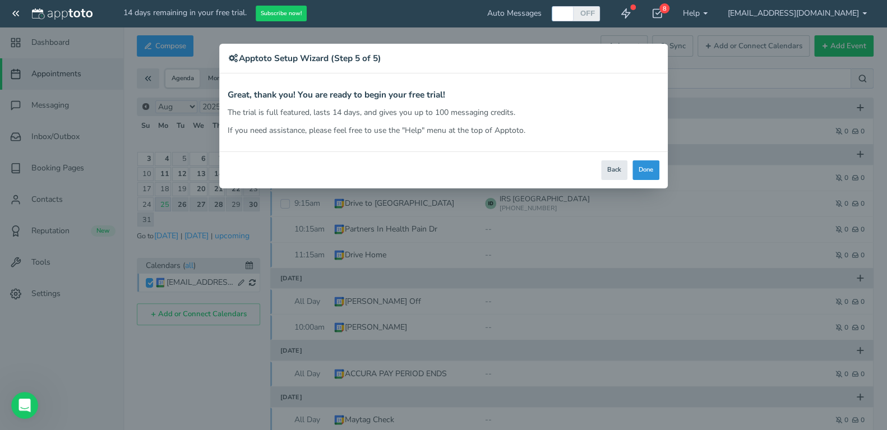
click at [648, 170] on button "Done" at bounding box center [645, 170] width 27 height 20
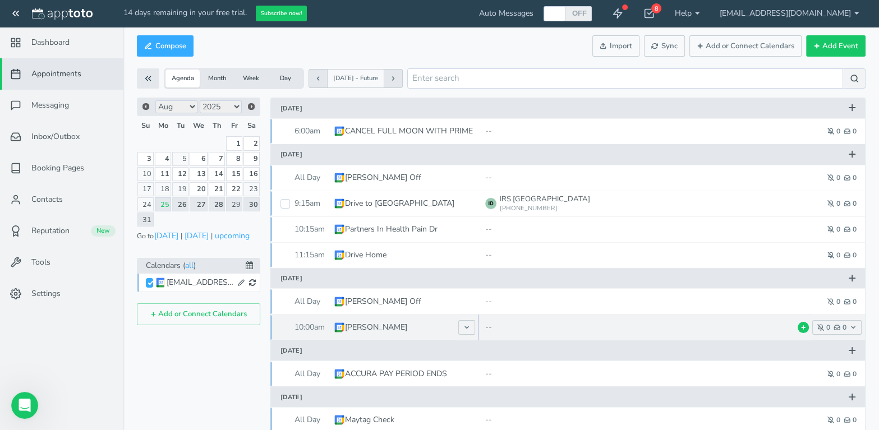
click at [282, 328] on div at bounding box center [285, 327] width 10 height 10
click at [854, 327] on icon "button" at bounding box center [852, 327] width 7 height 7
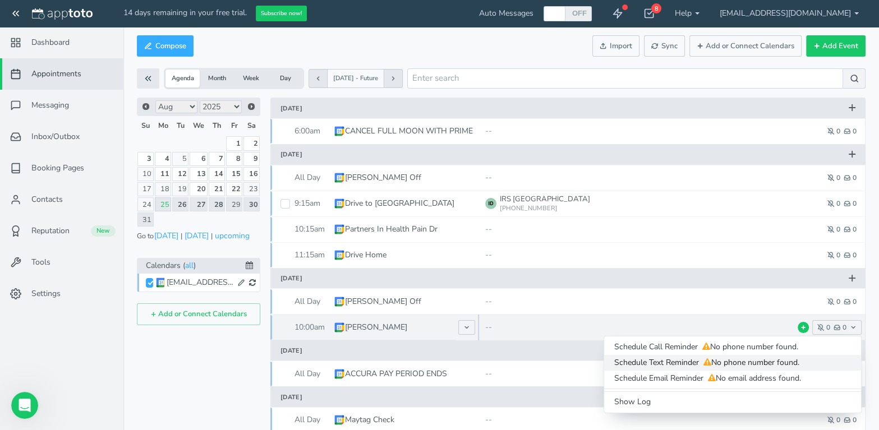
click at [671, 362] on span "Schedule Text Reminder No phone number found." at bounding box center [732, 362] width 237 height 11
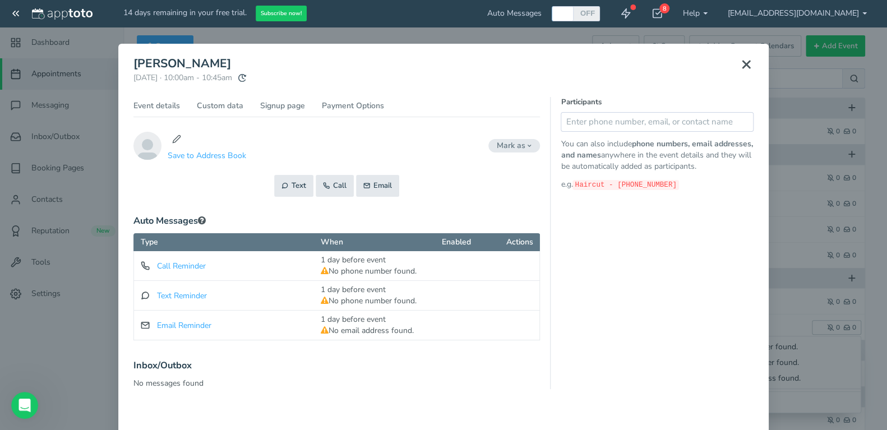
click at [742, 58] on icon at bounding box center [745, 64] width 13 height 13
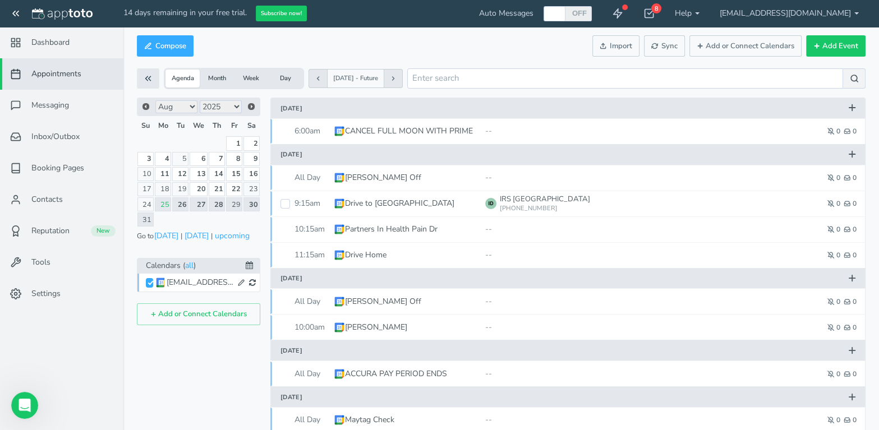
click at [663, 47] on span "Sync" at bounding box center [664, 46] width 26 height 11
click at [59, 293] on span "Settings" at bounding box center [45, 293] width 29 height 11
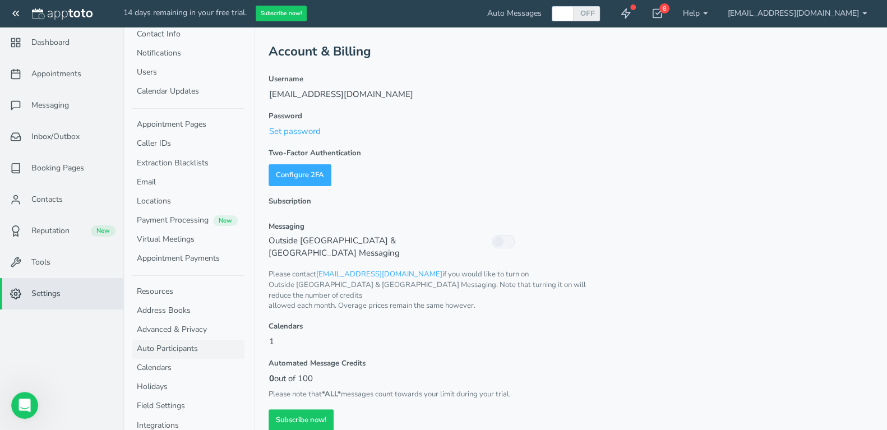
scroll to position [45, 0]
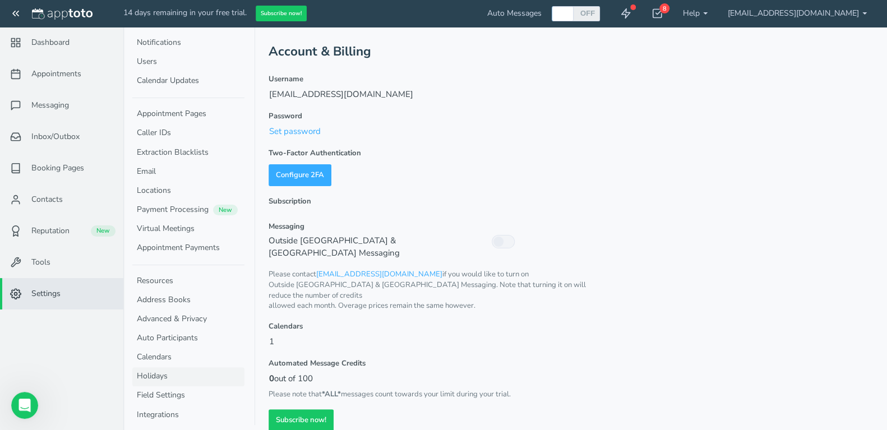
click at [156, 376] on link "Holidays" at bounding box center [188, 376] width 112 height 19
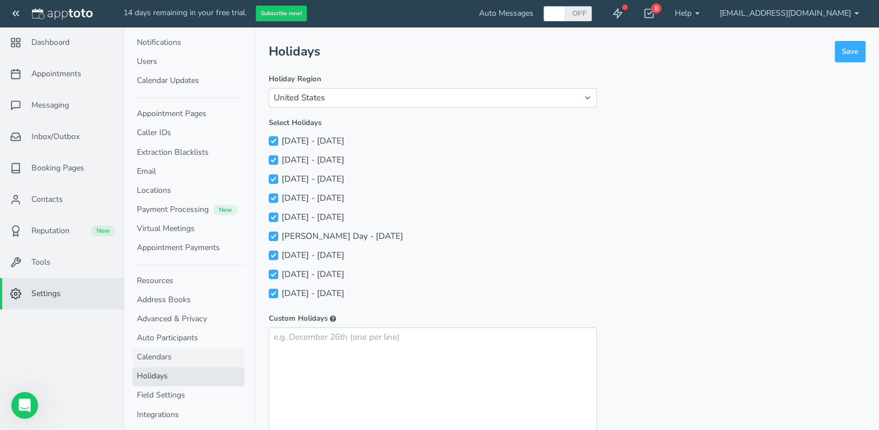
click at [166, 351] on link "Calendars" at bounding box center [188, 357] width 112 height 19
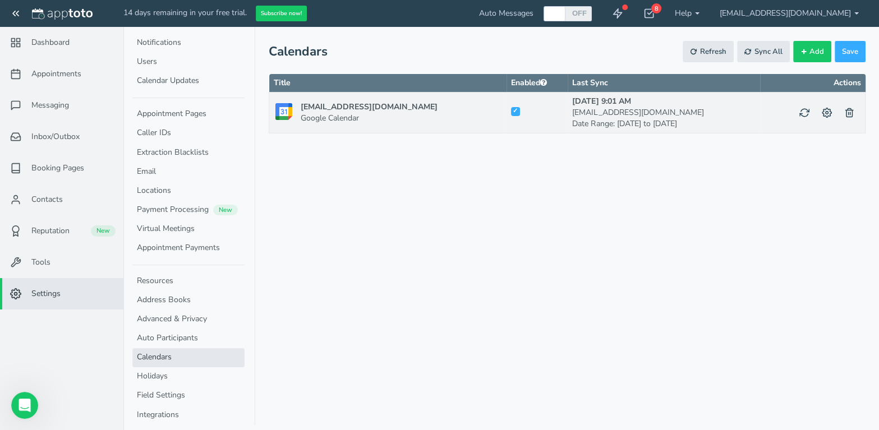
checkbox input "true"
click at [768, 49] on span "Sync All" at bounding box center [776, 52] width 28 height 11
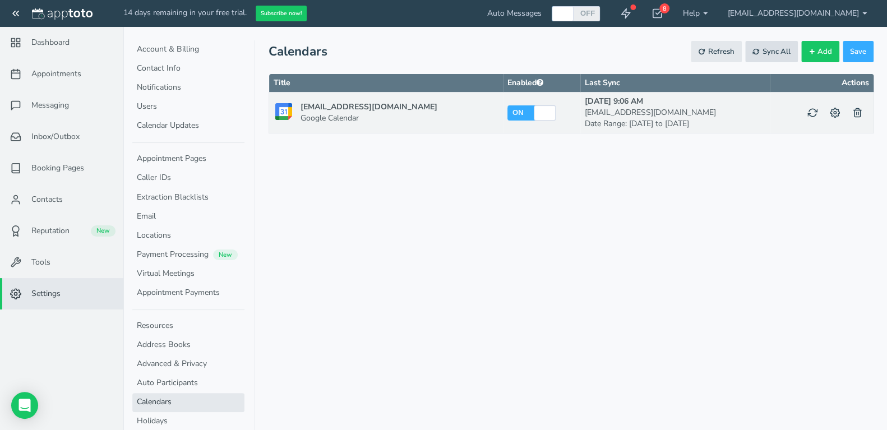
click at [781, 49] on span "Sync All" at bounding box center [776, 52] width 28 height 11
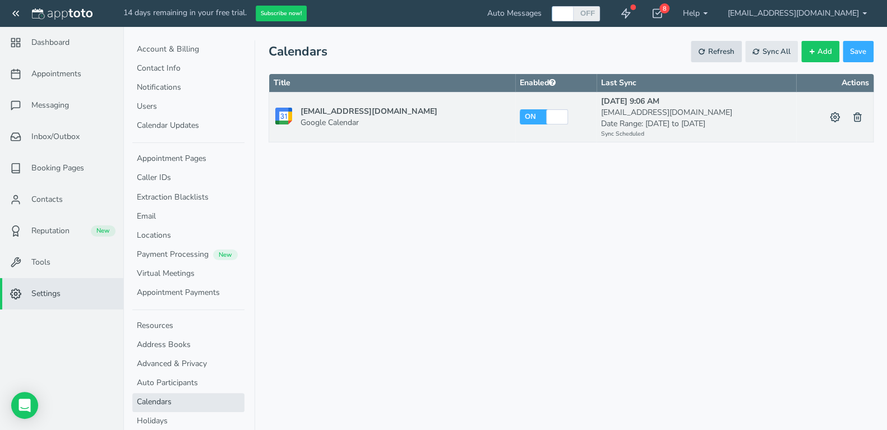
click at [713, 50] on span "Refresh" at bounding box center [721, 52] width 26 height 11
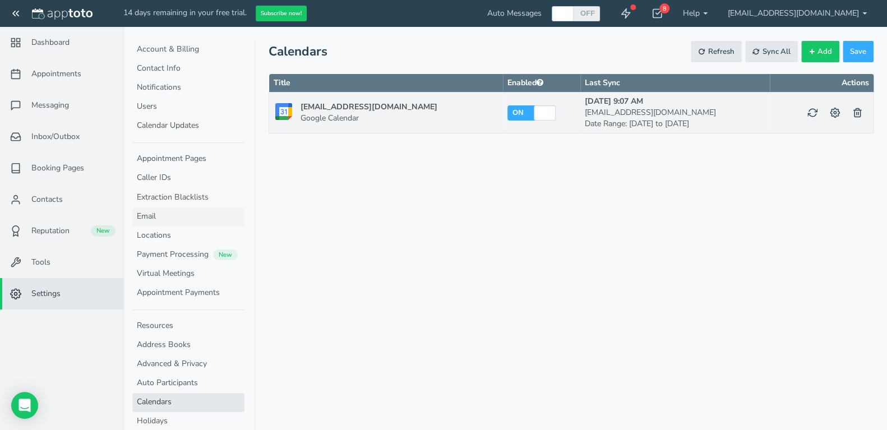
click at [151, 214] on link "Email" at bounding box center [188, 216] width 112 height 19
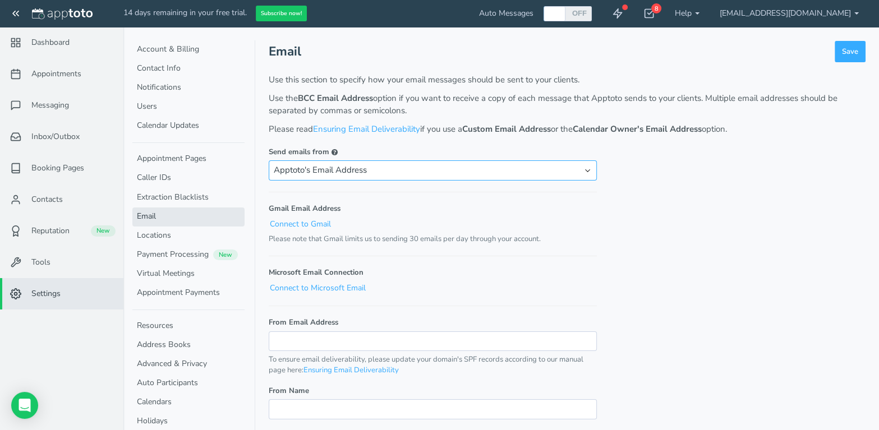
click at [587, 170] on select "Apptoto's Email Address Custom Email Address Calendar Owner's Email Address Cal…" at bounding box center [433, 170] width 328 height 20
select select "calendar_owner"
click at [269, 160] on select "Apptoto's Email Address Custom Email Address Calendar Owner's Email Address Cal…" at bounding box center [433, 170] width 328 height 20
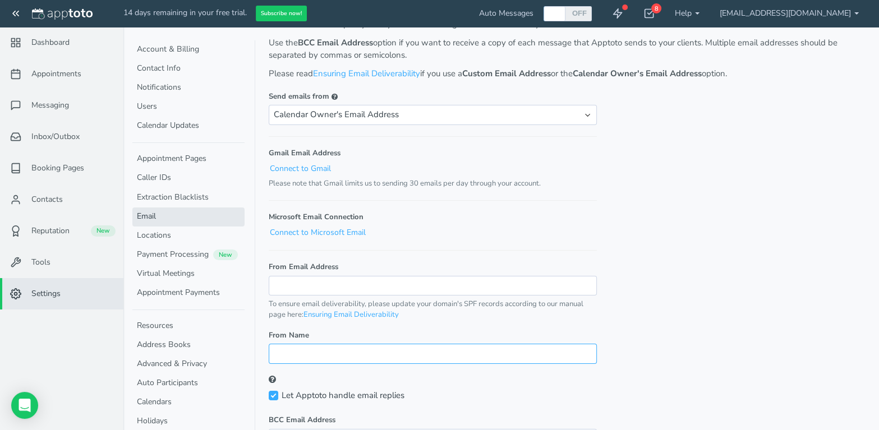
click at [326, 355] on input "From Name" at bounding box center [433, 354] width 328 height 20
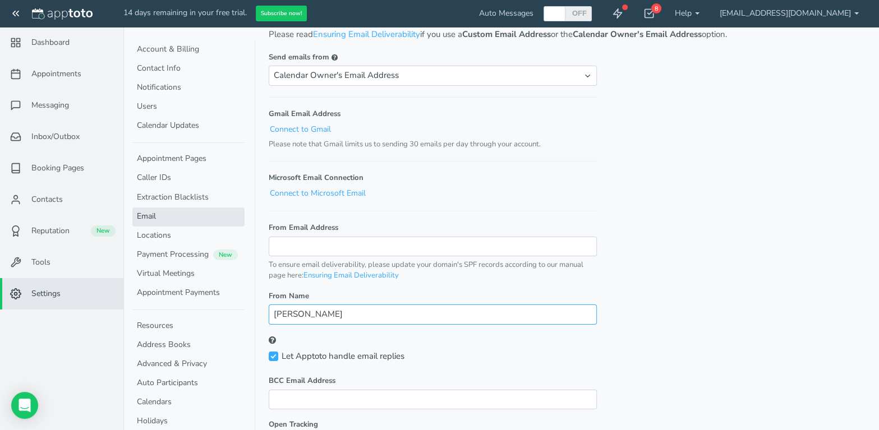
scroll to position [90, 0]
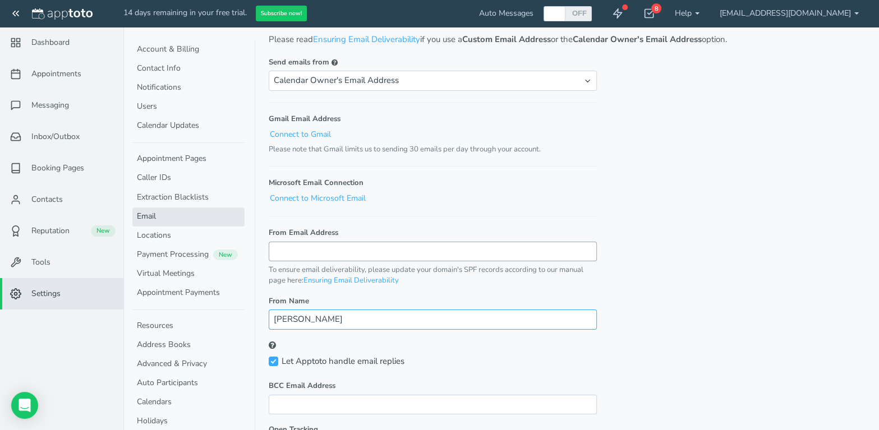
type input "[PERSON_NAME]"
click at [296, 249] on input "From Email Address" at bounding box center [433, 252] width 328 height 20
click at [159, 154] on link "Appointment Pages" at bounding box center [188, 159] width 112 height 19
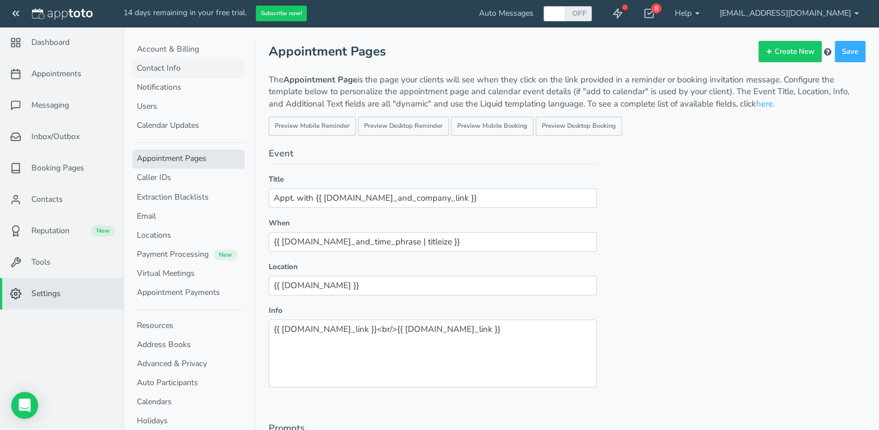
click at [169, 68] on link "Contact Info" at bounding box center [188, 68] width 112 height 19
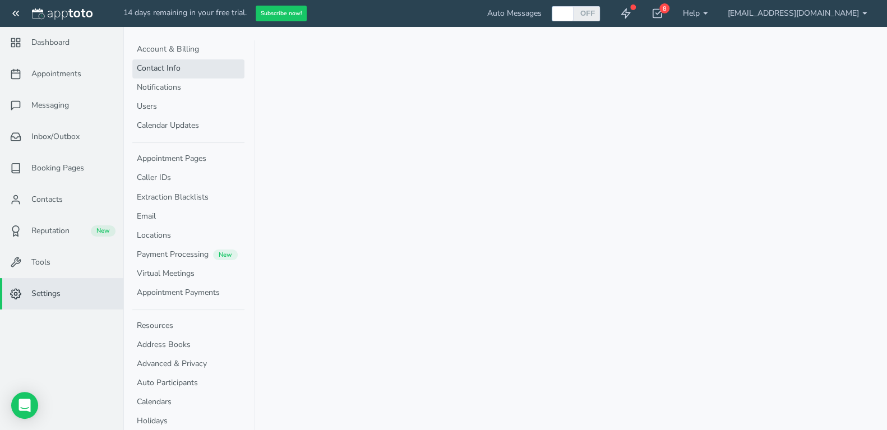
select select "720"
select select "1200"
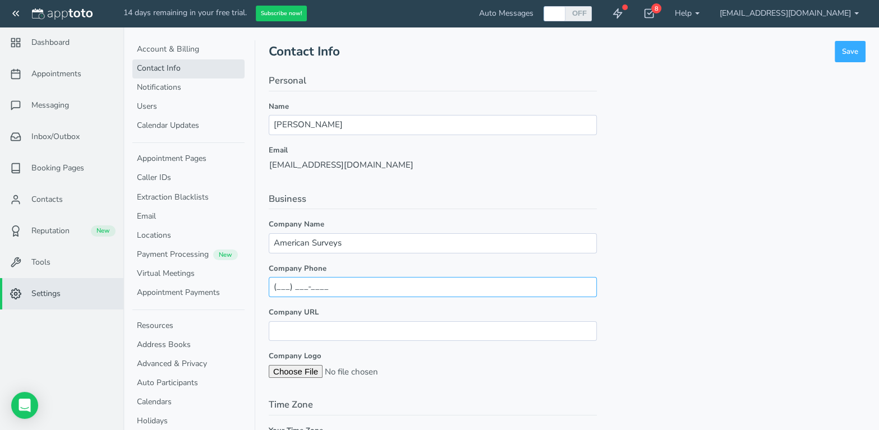
click at [306, 283] on input "(___) ___-____" at bounding box center [433, 287] width 328 height 20
type input "(641) 275-8020"
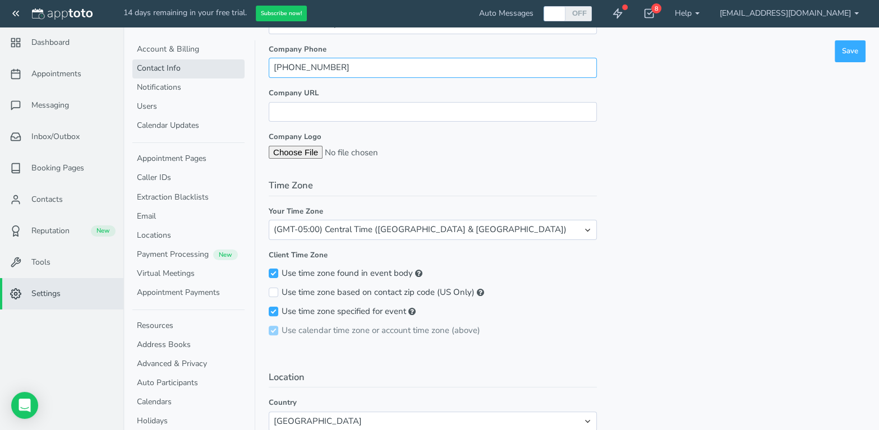
scroll to position [224, 0]
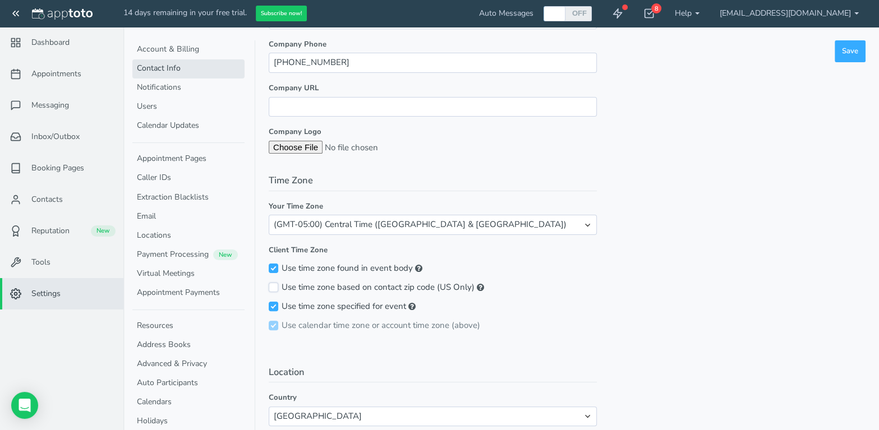
click at [272, 287] on input "Use time zone based on contact zip code (US Only)" at bounding box center [274, 288] width 10 height 10
click at [272, 284] on input "Use time zone based on contact zip code (US Only)" at bounding box center [274, 288] width 10 height 10
checkbox input "false"
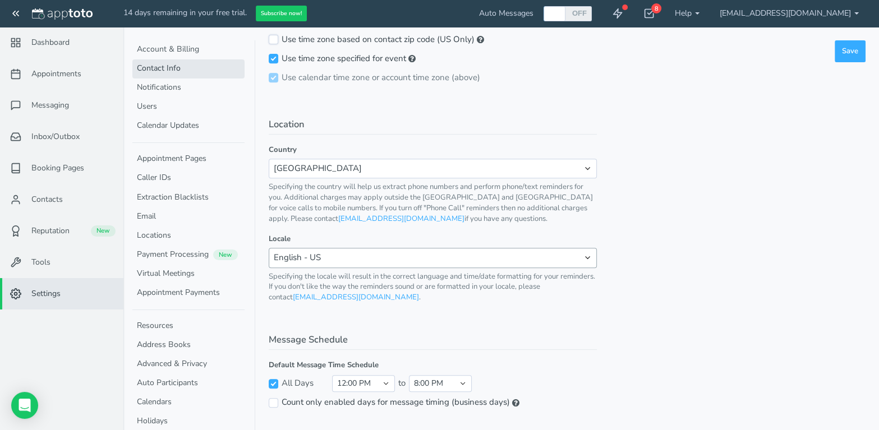
scroll to position [474, 0]
click at [385, 379] on select "midnight 5:00 AM 5:30 AM 6:00 AM 6:30 AM 7:00 AM 7:30 AM 8:00 AM 8:30 AM 9:00 A…" at bounding box center [363, 381] width 63 height 17
select select "300"
click at [332, 373] on select "midnight 5:00 AM 5:30 AM 6:00 AM 6:30 AM 7:00 AM 7:30 AM 8:00 AM 8:30 AM 9:00 A…" at bounding box center [363, 381] width 63 height 17
click at [467, 381] on select "5:00 AM 5:30 AM 6:00 AM 6:30 AM 7:00 AM 7:30 AM 8:00 AM 8:30 AM 9:00 AM 9:30 AM…" at bounding box center [440, 381] width 63 height 17
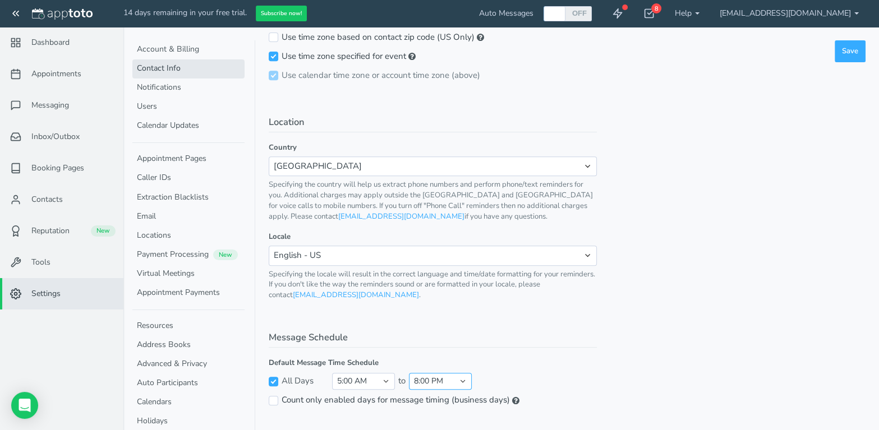
click at [409, 373] on select "5:00 AM 5:30 AM 6:00 AM 6:30 AM 7:00 AM 7:30 AM 8:00 AM 8:30 AM 9:00 AM 9:30 AM…" at bounding box center [440, 381] width 63 height 17
click at [844, 52] on button "Save" at bounding box center [849, 51] width 31 height 22
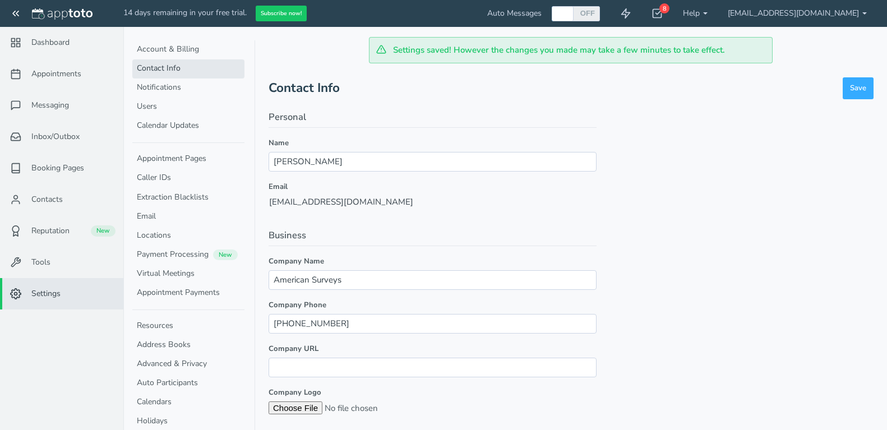
select select "300"
select select "1200"
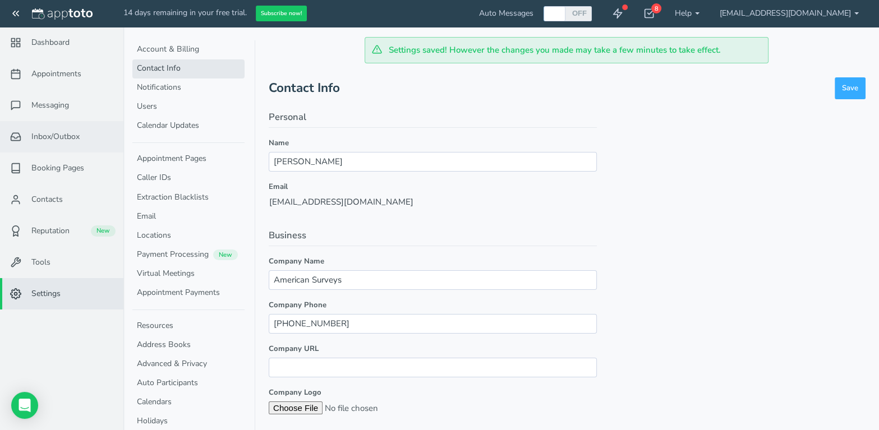
click at [47, 131] on span "Inbox/Outbox" at bounding box center [55, 136] width 48 height 11
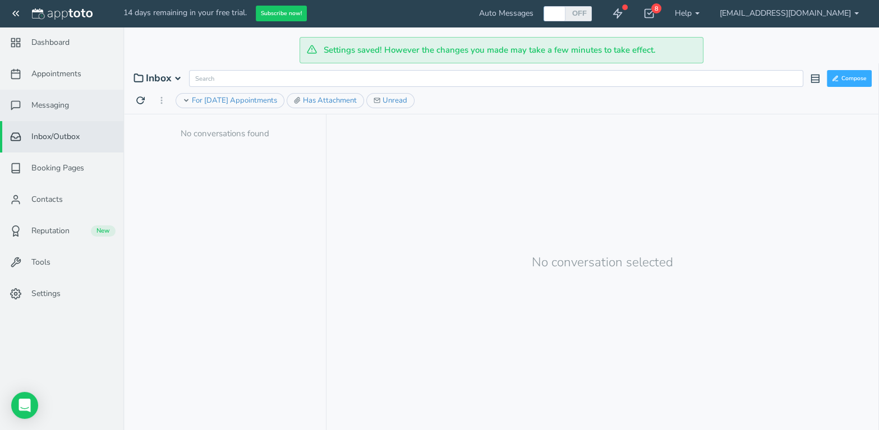
click at [50, 108] on span "Messaging" at bounding box center [50, 105] width 38 height 11
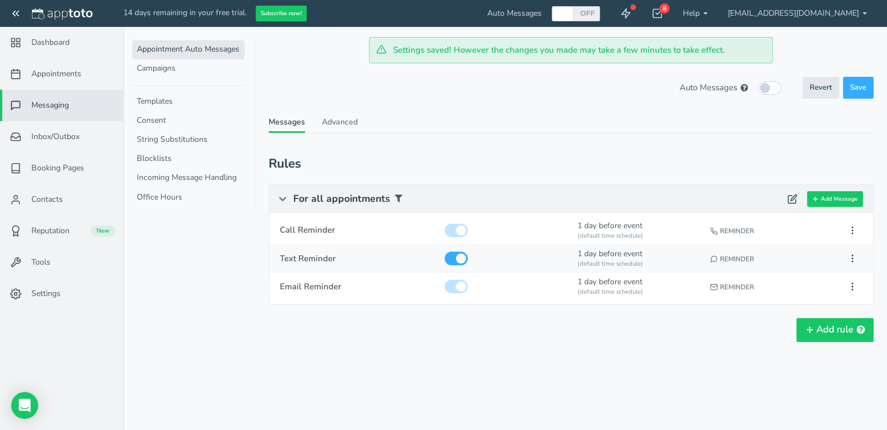
click at [464, 260] on input "checkbox" at bounding box center [456, 258] width 23 height 13
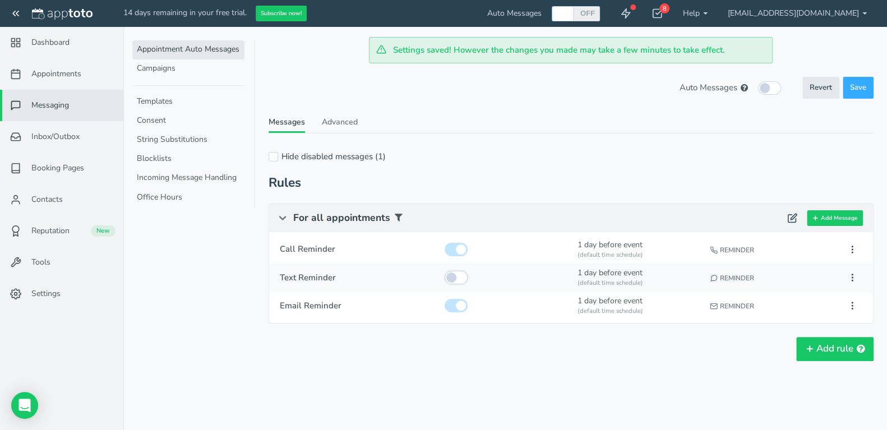
click at [455, 276] on input "checkbox" at bounding box center [456, 277] width 23 height 13
checkbox input "true"
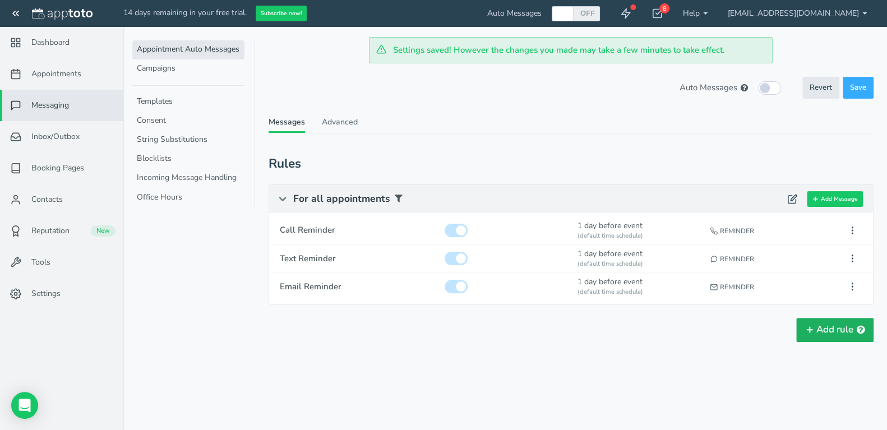
click at [840, 323] on button "Add rule" at bounding box center [834, 330] width 77 height 24
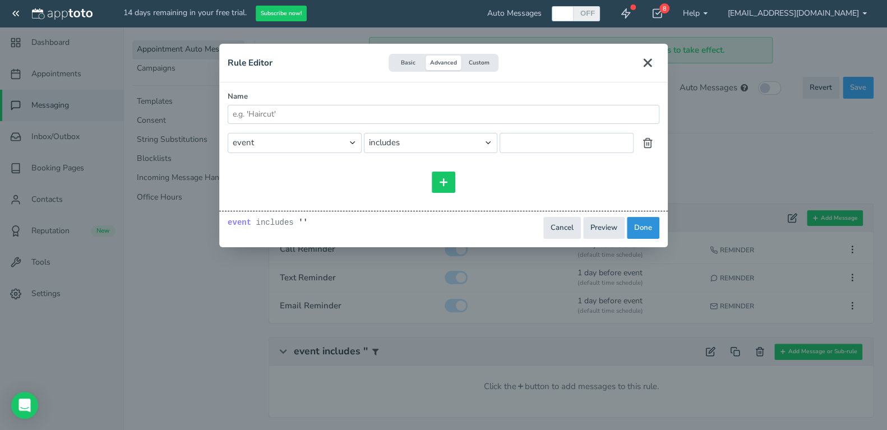
click at [653, 227] on button "Done" at bounding box center [643, 228] width 33 height 22
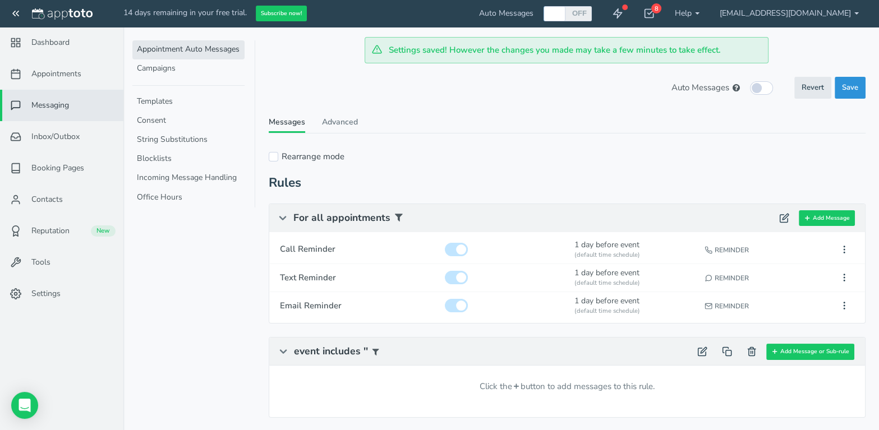
click at [843, 89] on span "Save" at bounding box center [850, 87] width 16 height 11
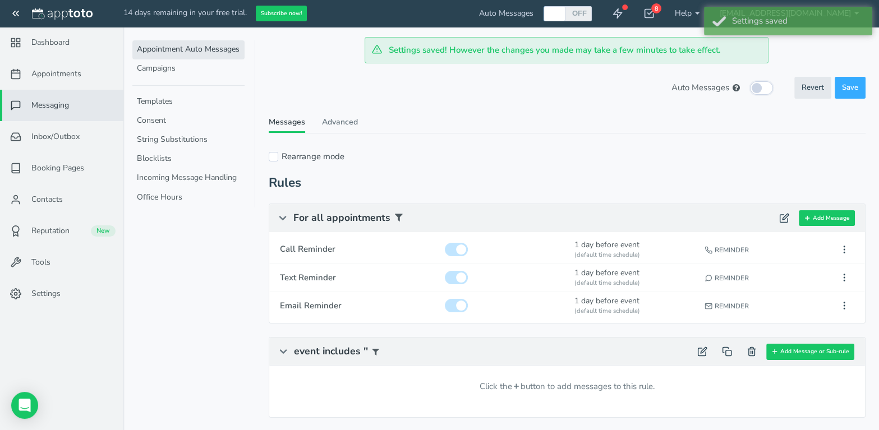
click at [769, 85] on input "checkbox" at bounding box center [761, 87] width 23 height 13
checkbox input "true"
click at [846, 89] on span "Save" at bounding box center [850, 87] width 16 height 11
checkbox input "true"
click at [354, 124] on link "Advanced" at bounding box center [340, 125] width 36 height 16
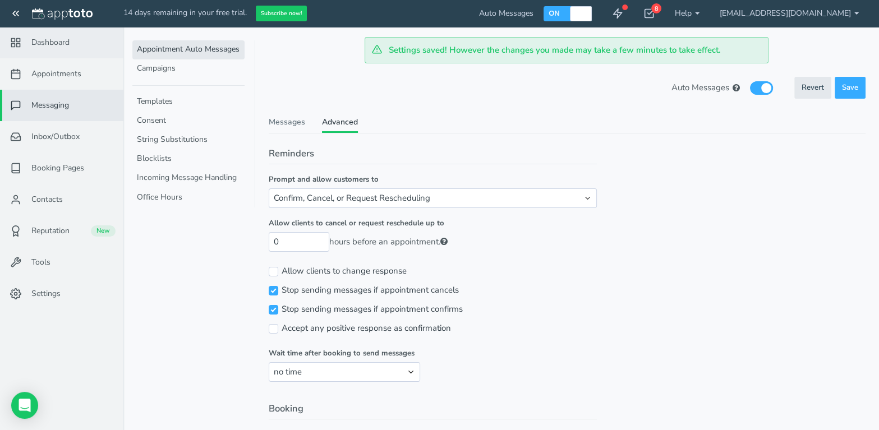
click at [53, 42] on span "Dashboard" at bounding box center [50, 42] width 38 height 11
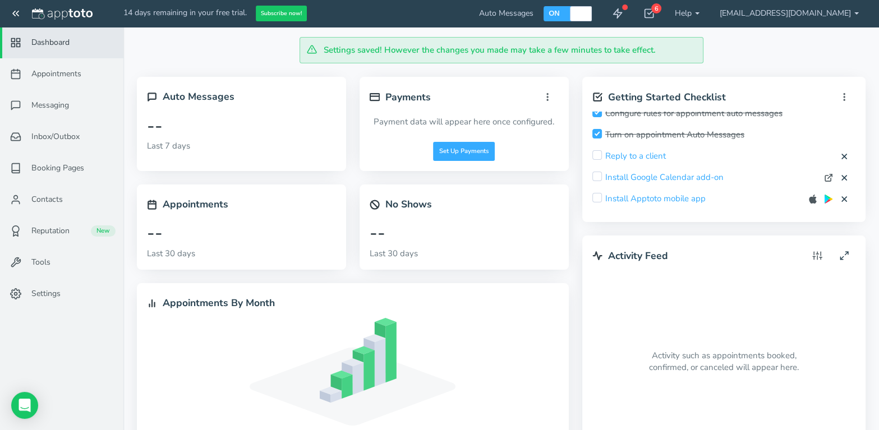
scroll to position [114, 0]
click at [597, 173] on input "checkbox" at bounding box center [597, 176] width 10 height 10
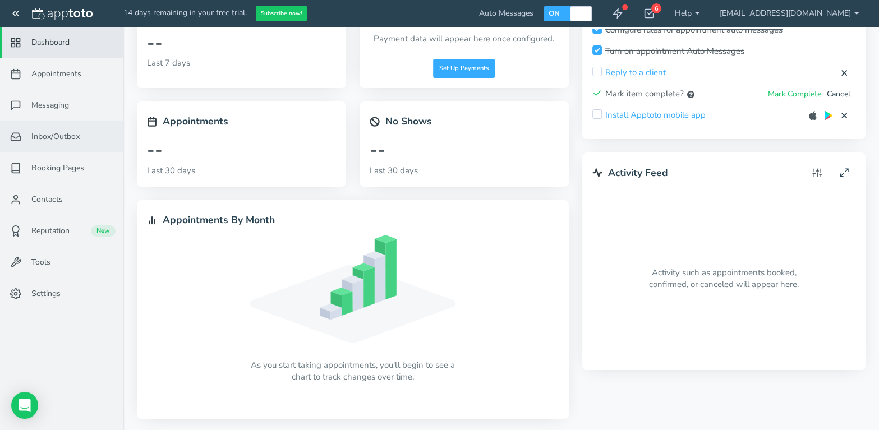
scroll to position [0, 0]
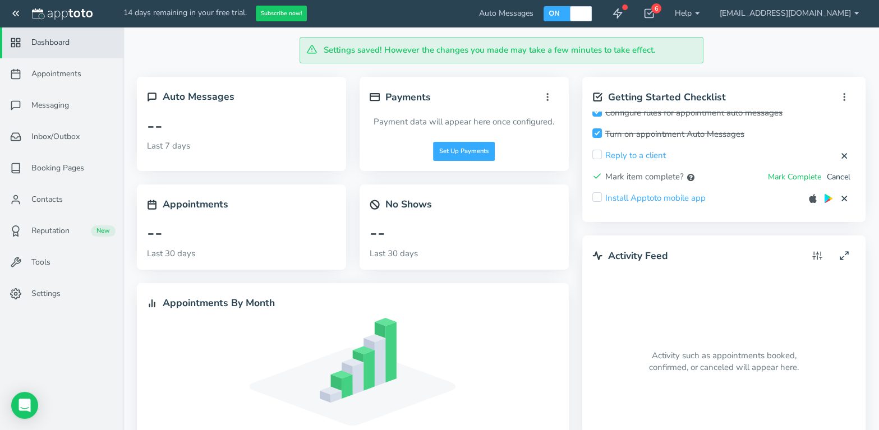
click at [14, 12] on icon at bounding box center [15, 13] width 11 height 11
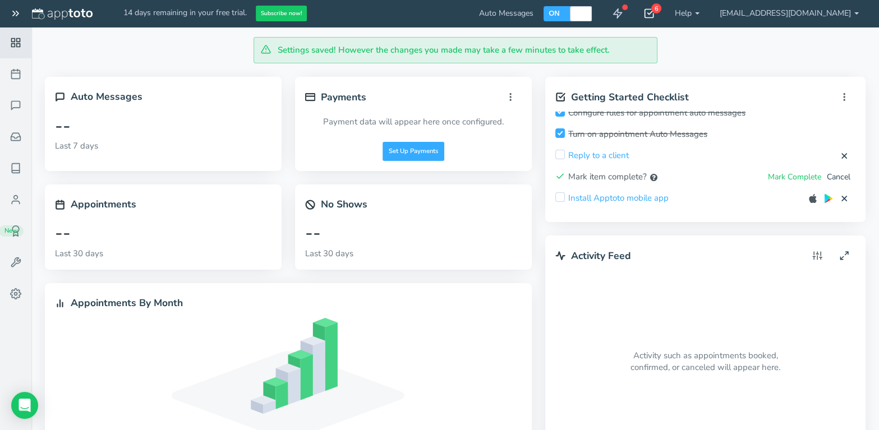
click at [661, 10] on div "6" at bounding box center [656, 8] width 10 height 10
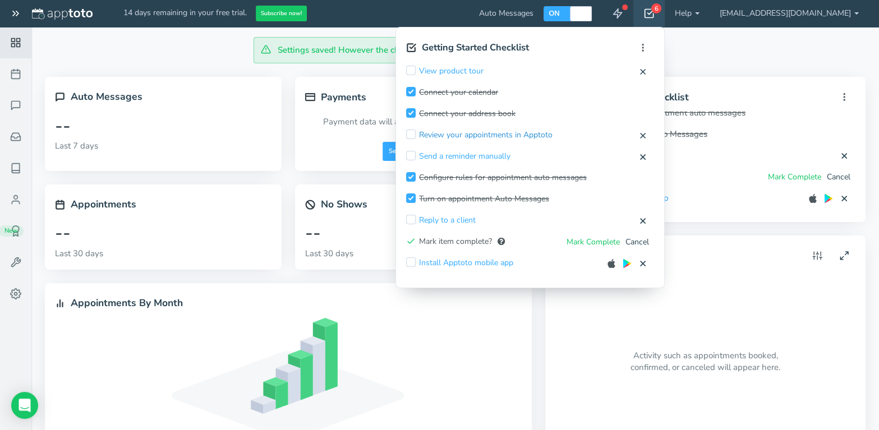
click at [497, 134] on link "Review your appointments in Apptoto" at bounding box center [485, 135] width 133 height 11
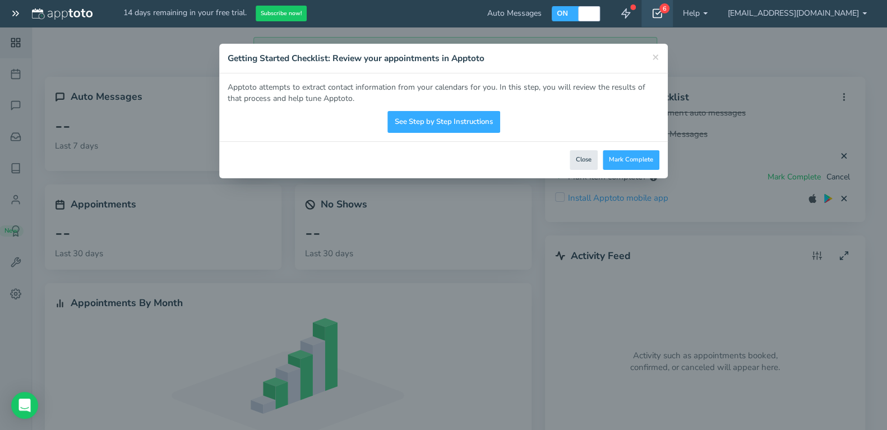
click at [584, 159] on button "Close" at bounding box center [584, 160] width 28 height 20
